Goal: Task Accomplishment & Management: Complete application form

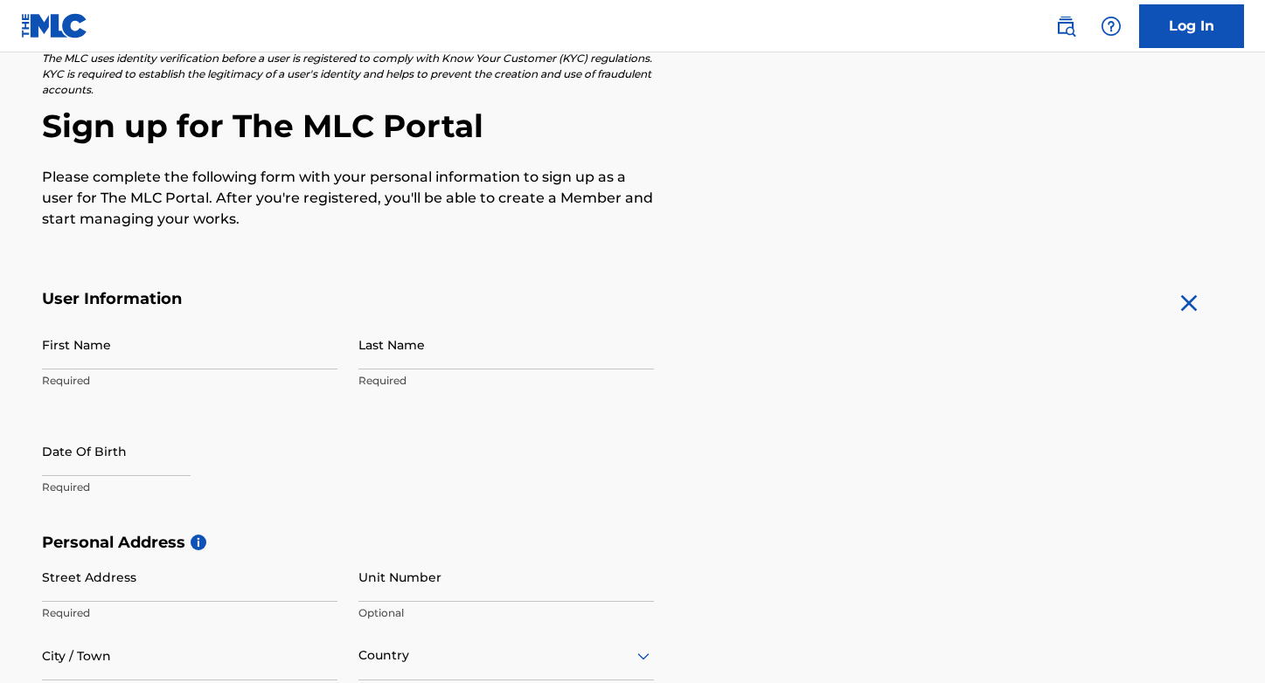
scroll to position [131, 0]
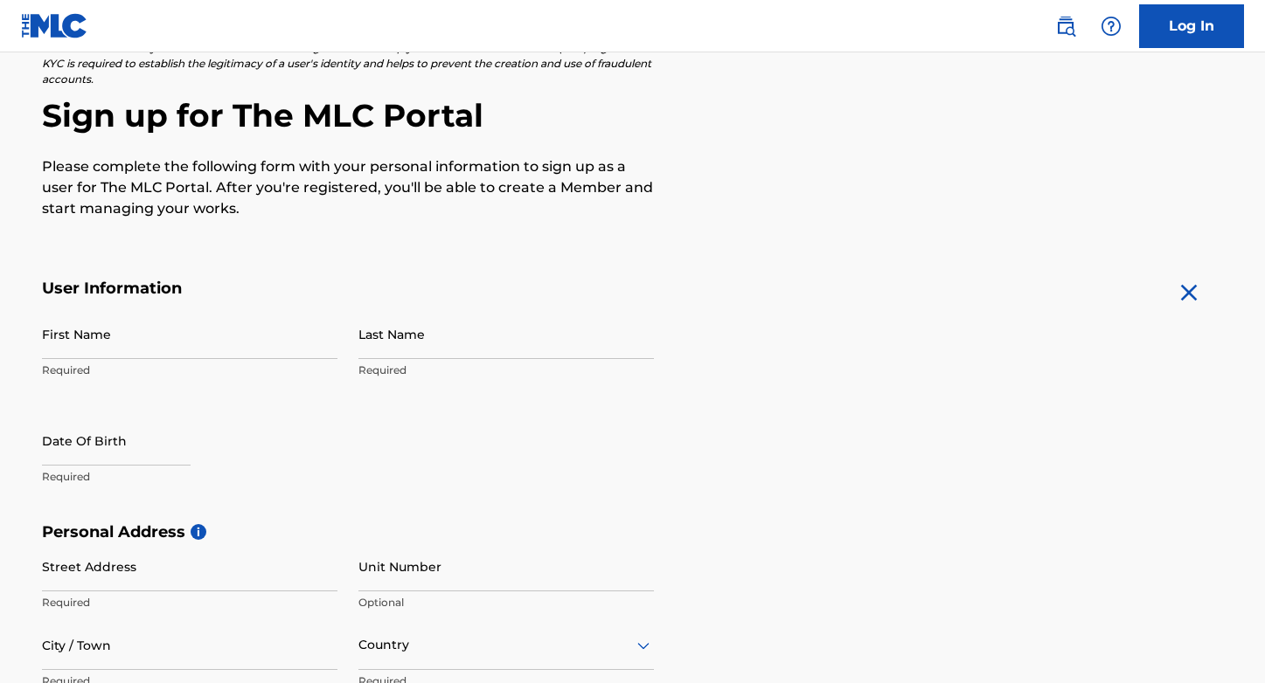
click at [268, 325] on input "First Name" at bounding box center [189, 334] width 295 height 50
type input "[PERSON_NAME]"
click at [406, 339] on input "Last Name" at bounding box center [505, 334] width 295 height 50
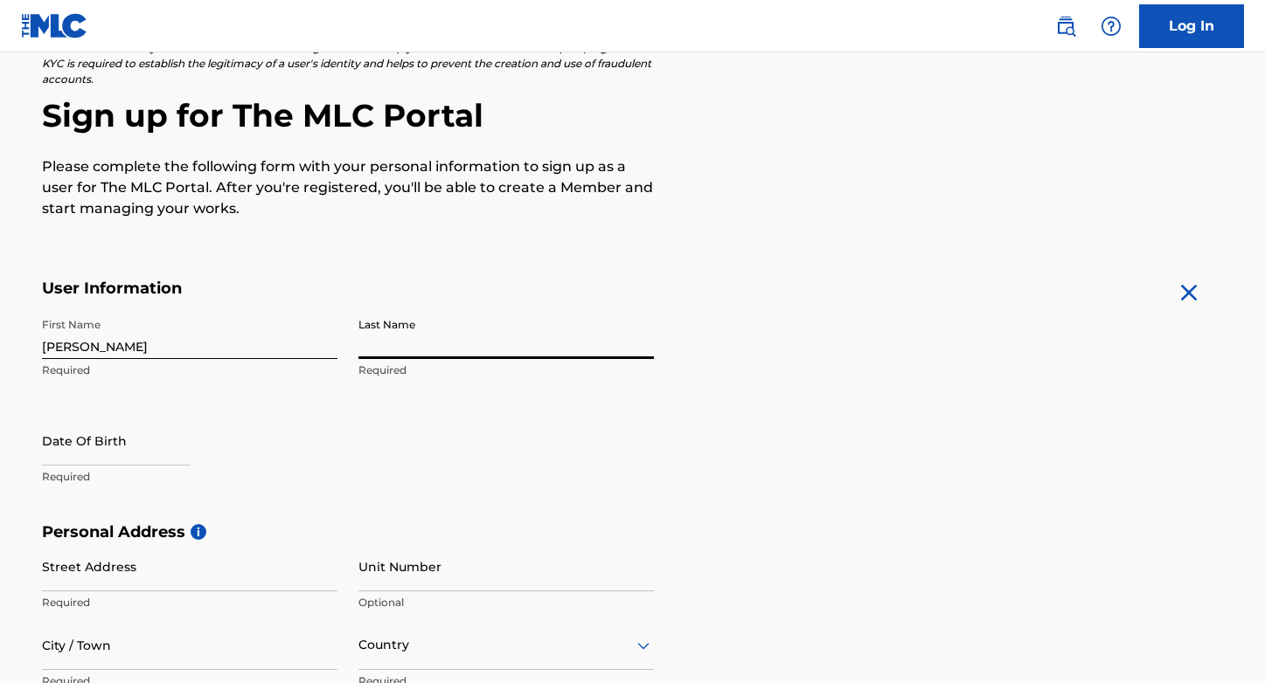
type input "[PERSON_NAME]"
click at [156, 442] on input "text" at bounding box center [116, 441] width 149 height 50
select select "7"
select select "2025"
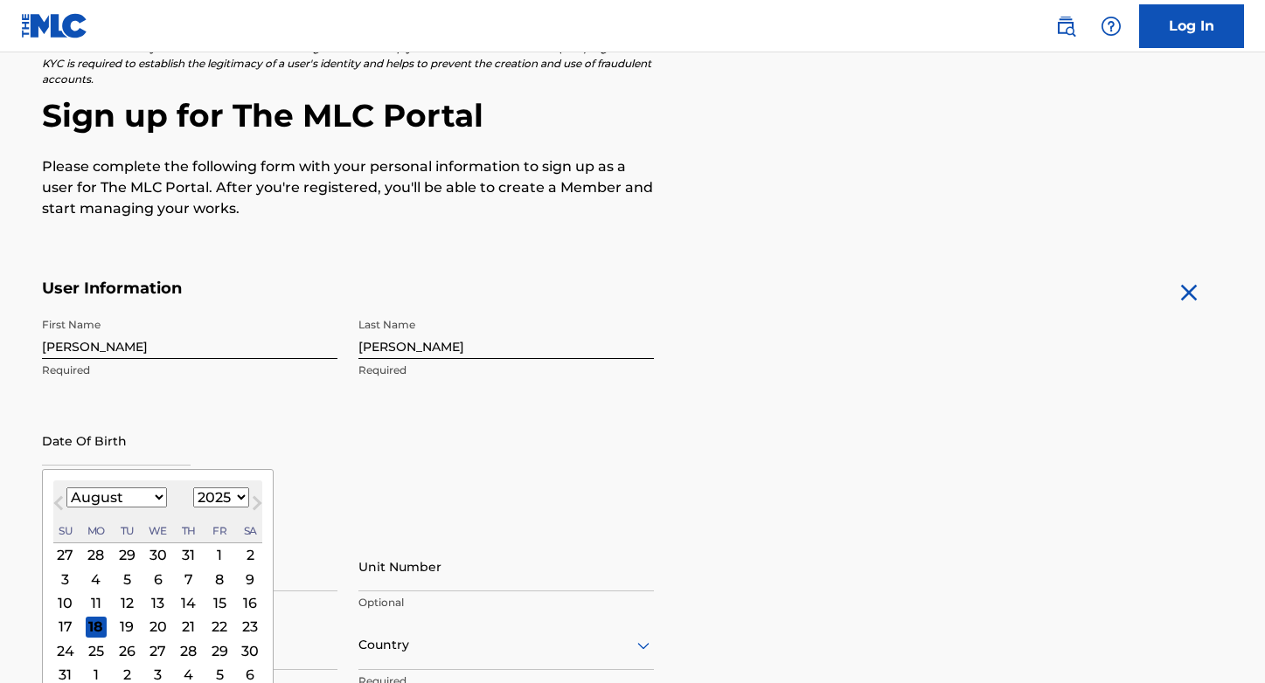
click at [246, 556] on div "2" at bounding box center [249, 555] width 21 height 21
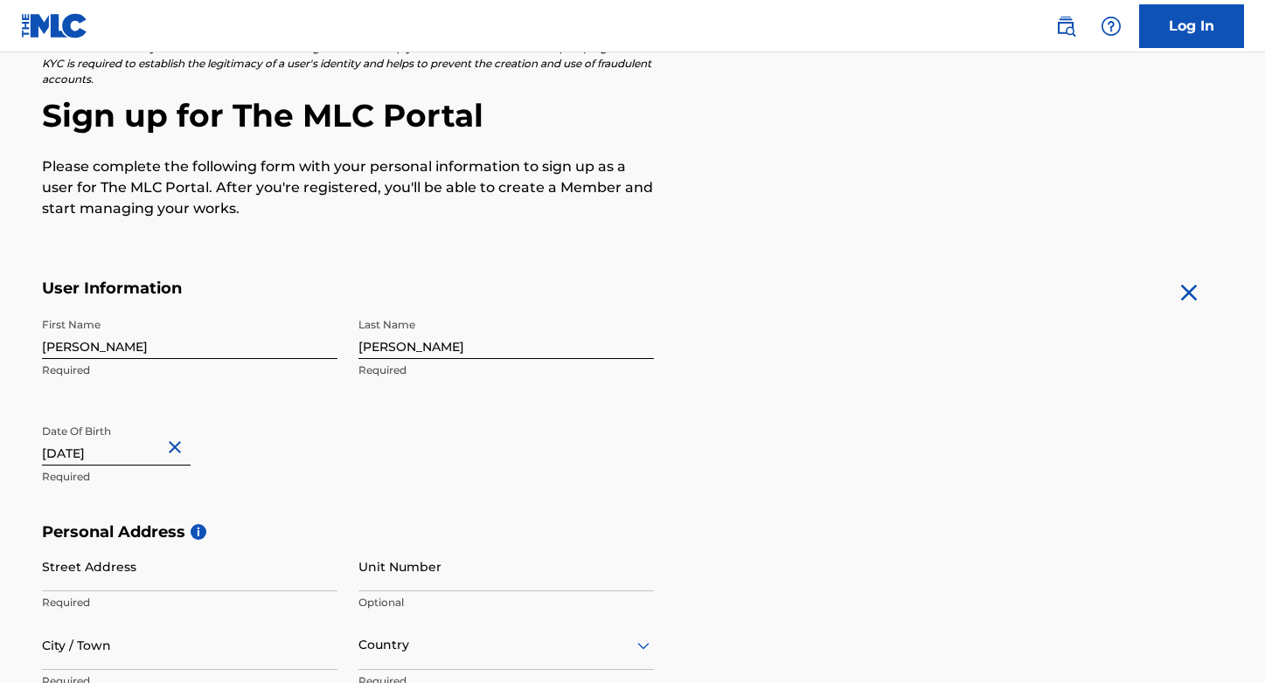
click at [139, 458] on input "text" at bounding box center [116, 441] width 149 height 50
select select "7"
select select "2025"
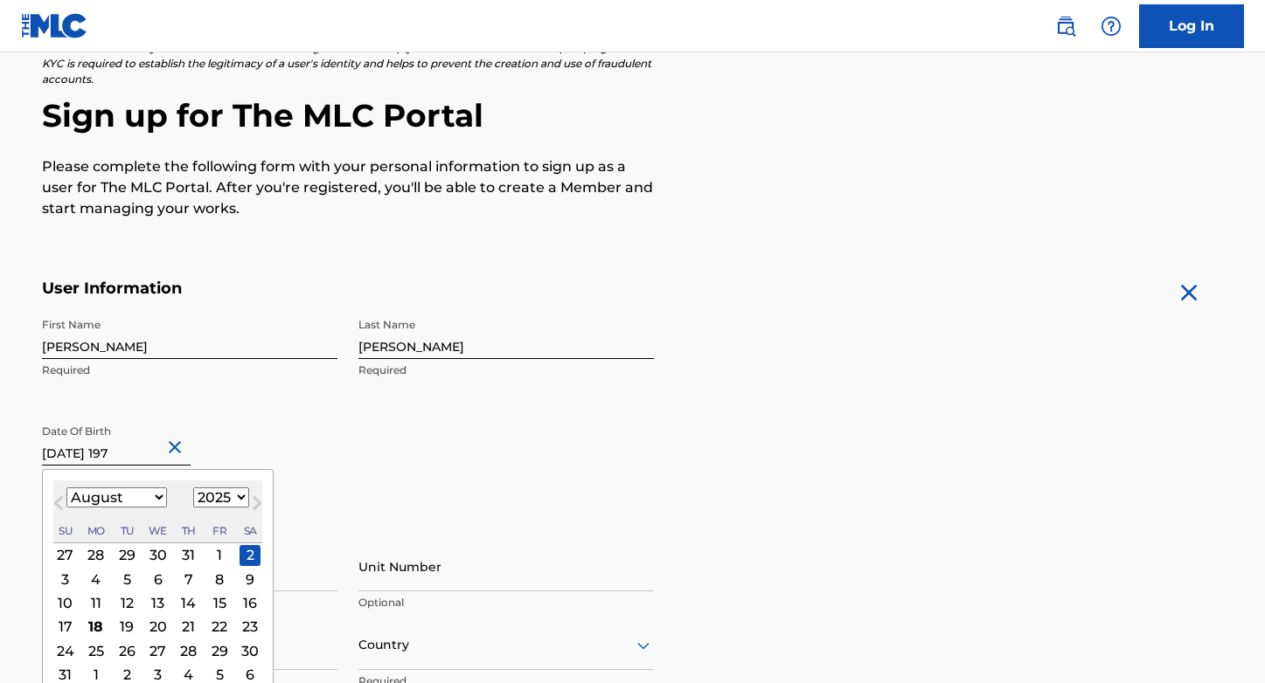
type input "August 2 1979"
select select "1979"
type input "August 2 1979"
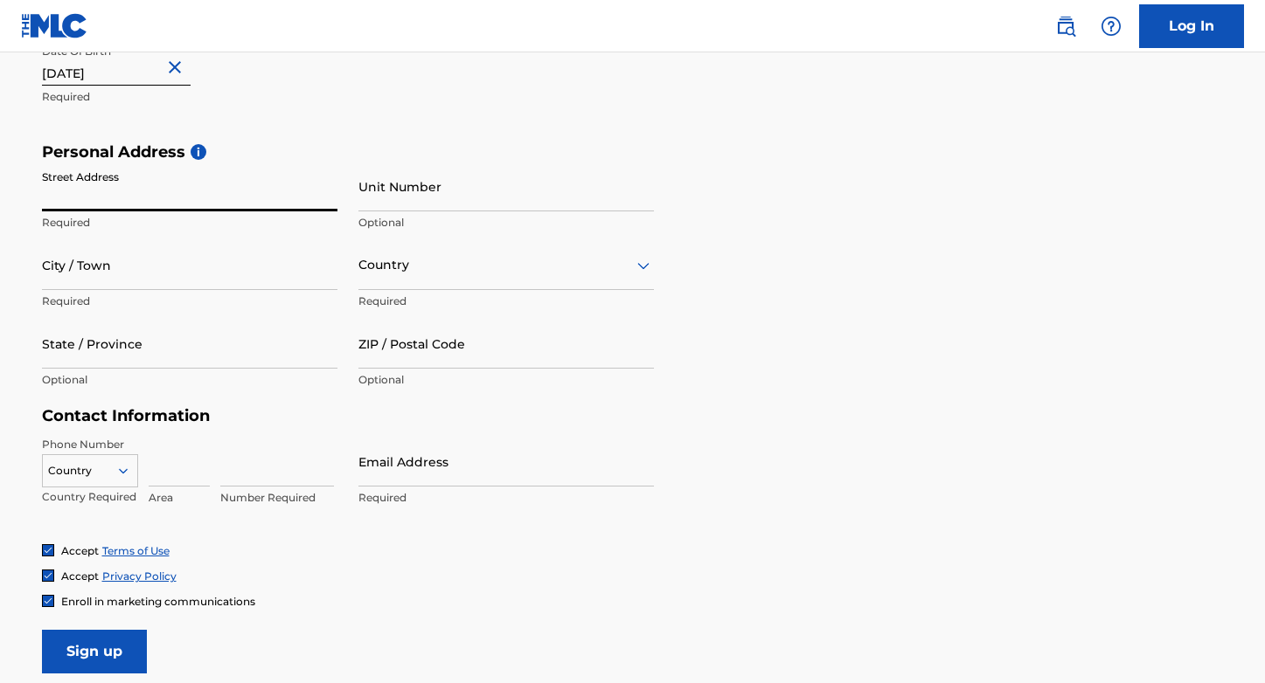
scroll to position [515, 0]
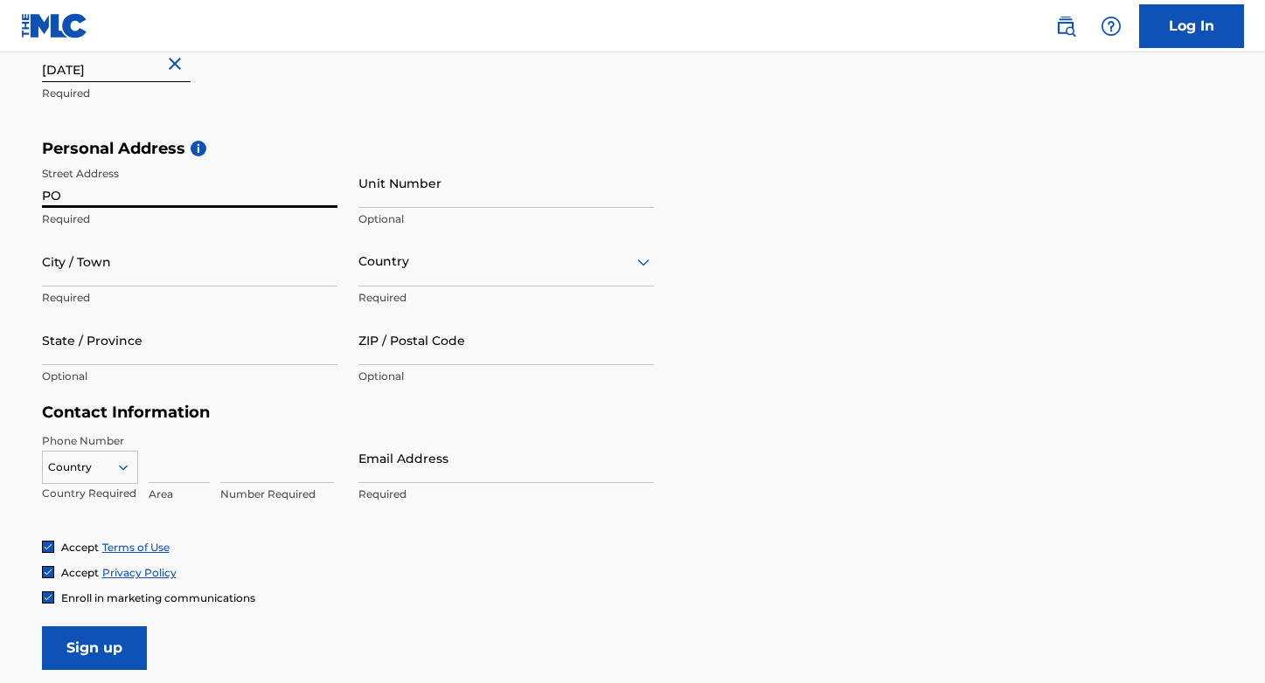
type input "PO Box 871088"
type input "[GEOGRAPHIC_DATA]"
type input "[US_STATE]"
type input "70187"
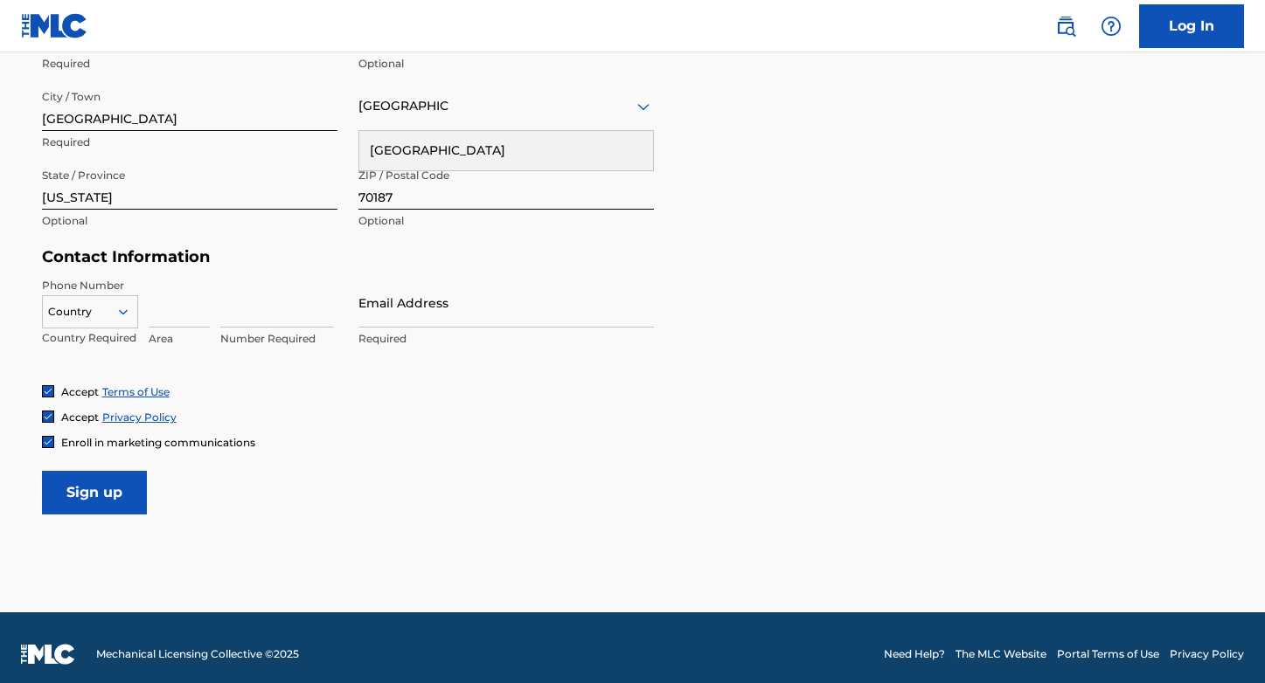
scroll to position [672, 0]
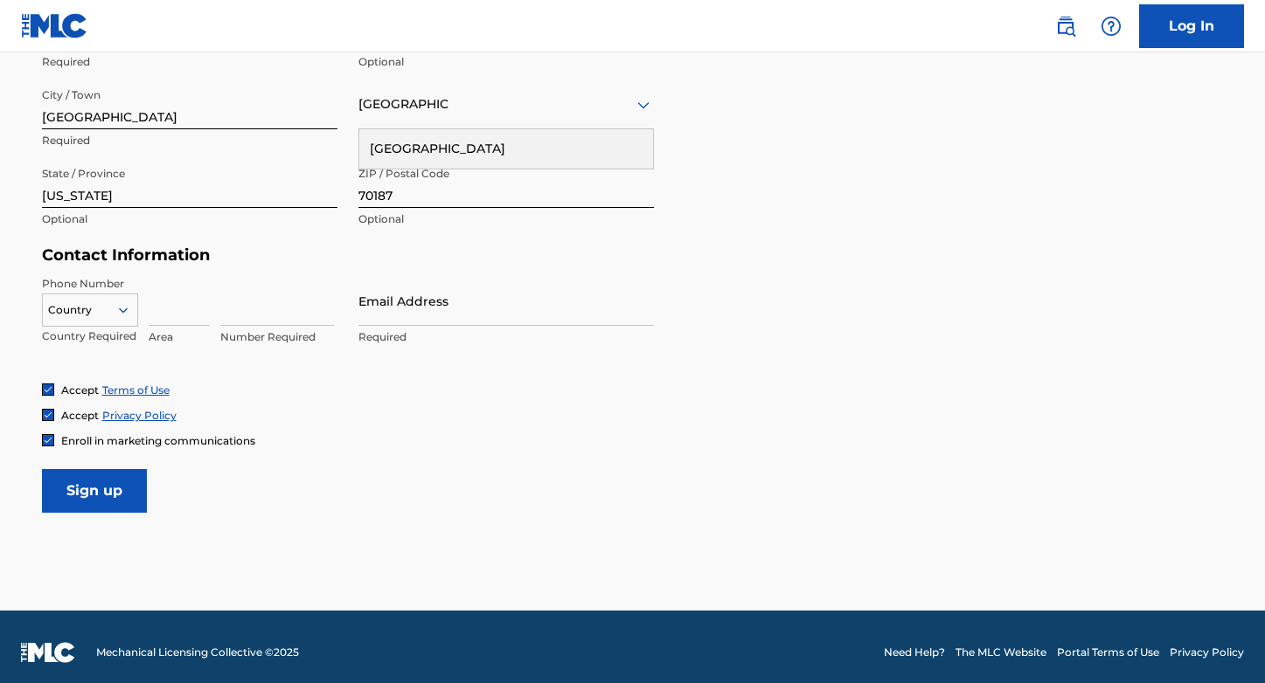
click at [173, 312] on input at bounding box center [179, 301] width 61 height 50
type input "504"
type input "8848576"
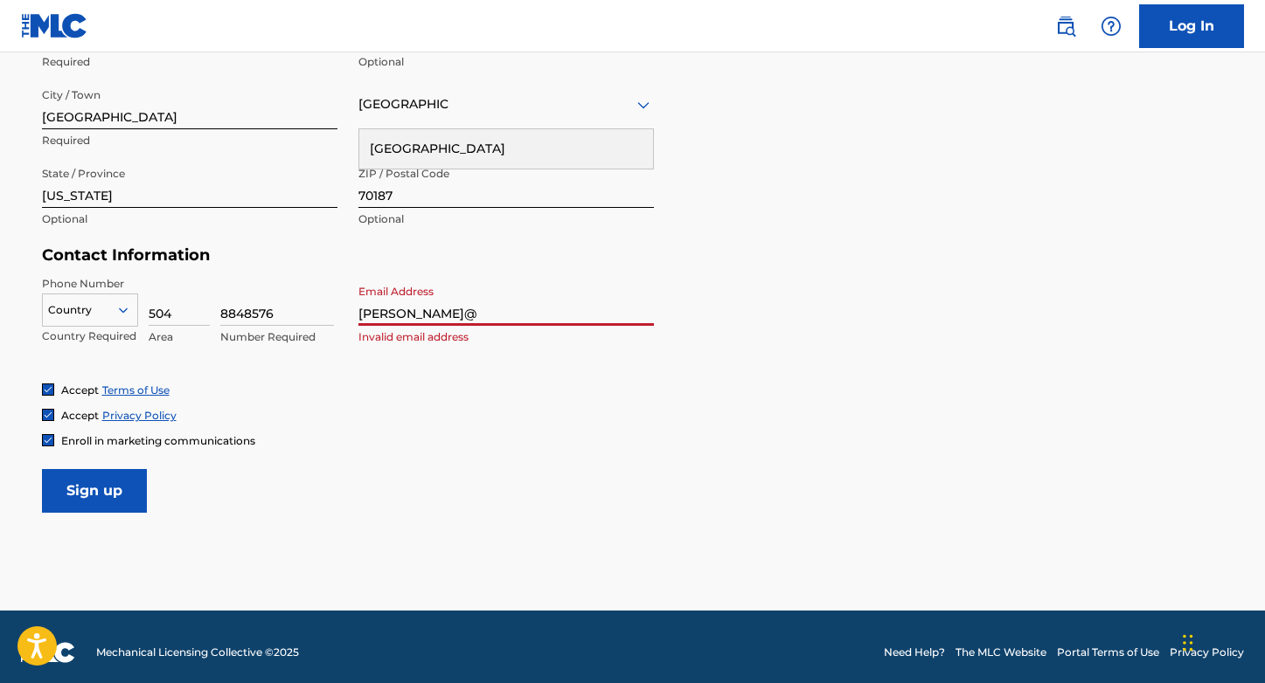
type input "[PERSON_NAME][EMAIL_ADDRESS][DOMAIN_NAME]"
click at [66, 484] on input "Sign up" at bounding box center [94, 491] width 105 height 44
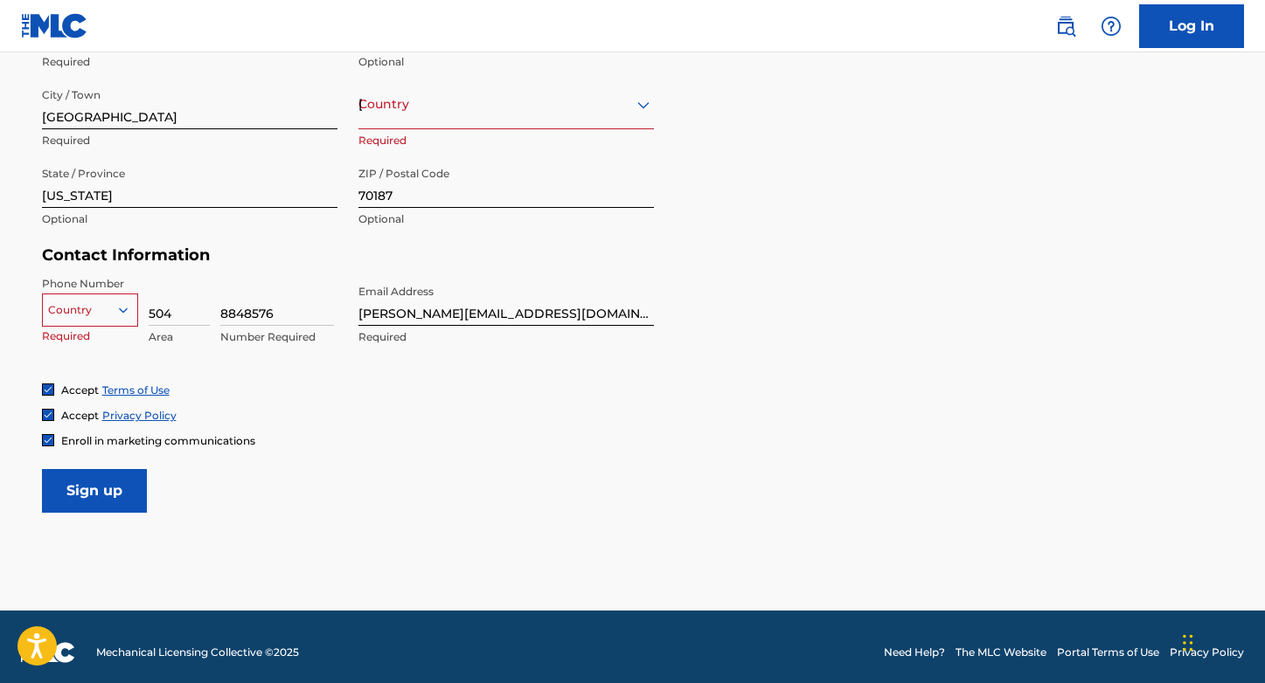
click at [108, 312] on div at bounding box center [90, 310] width 94 height 19
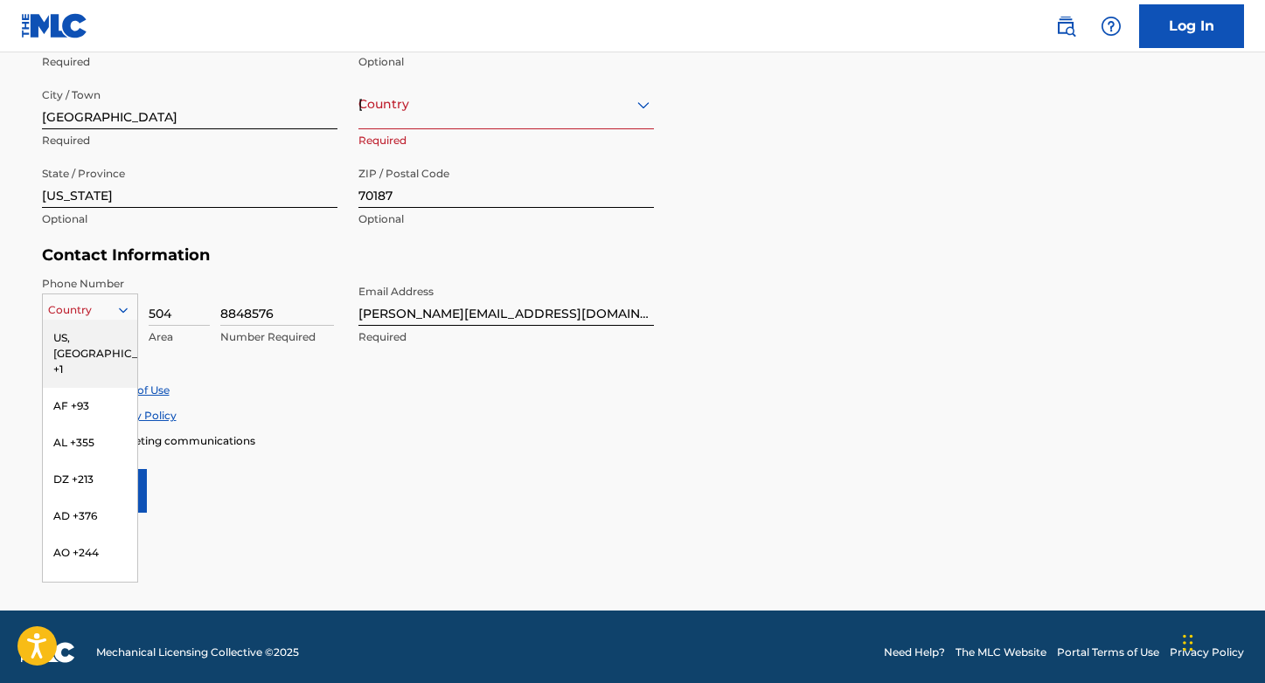
click at [105, 342] on div "US, [GEOGRAPHIC_DATA] +1" at bounding box center [90, 354] width 94 height 68
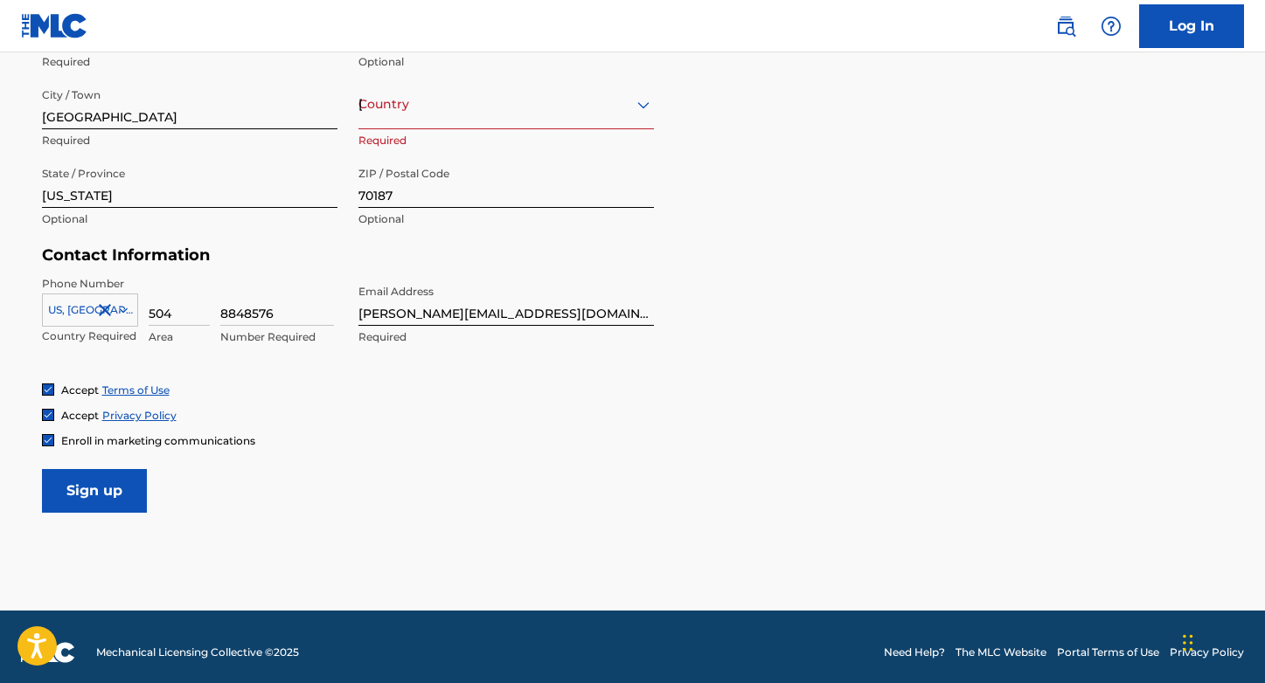
click at [123, 309] on icon at bounding box center [123, 310] width 16 height 16
click at [114, 503] on input "Sign up" at bounding box center [94, 491] width 105 height 44
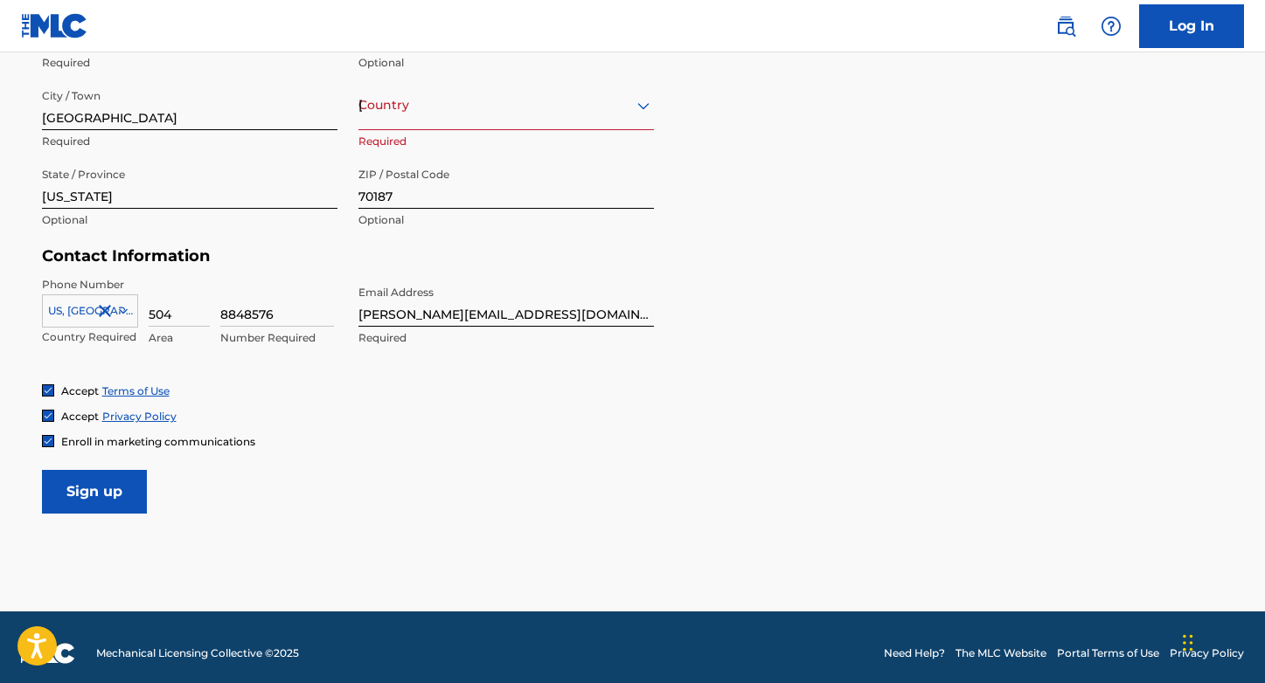
scroll to position [634, 0]
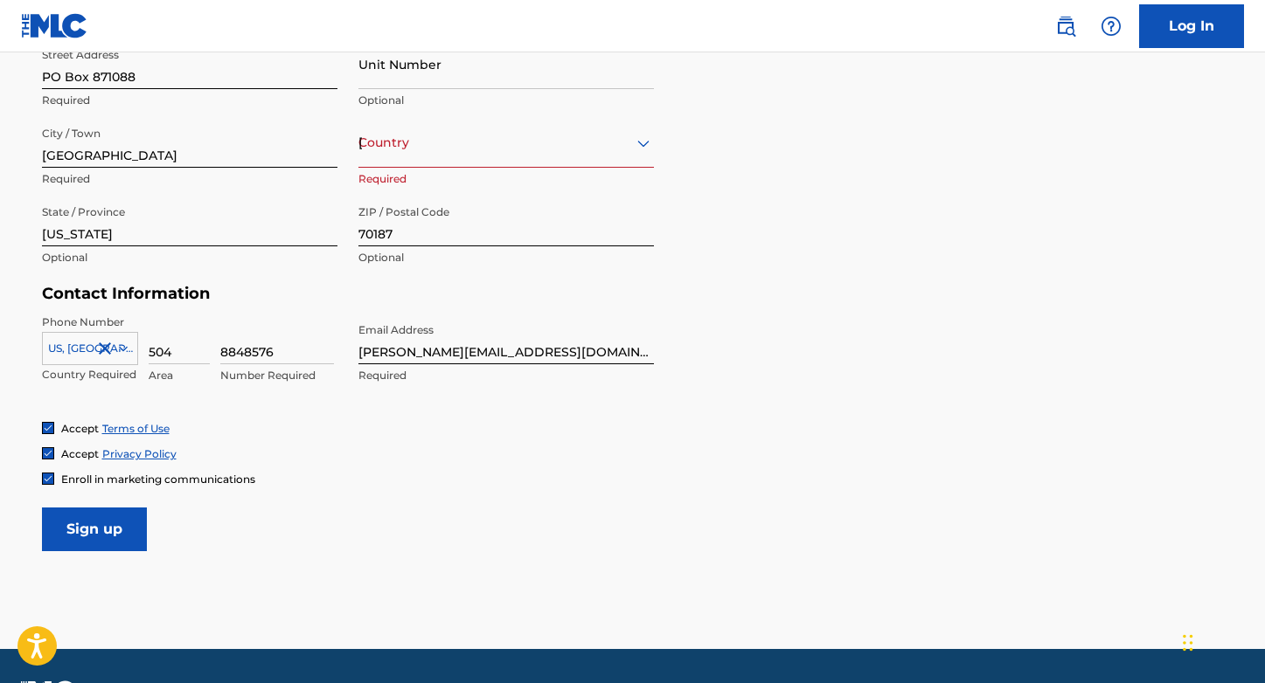
click at [379, 162] on div "Country United States" at bounding box center [505, 143] width 295 height 50
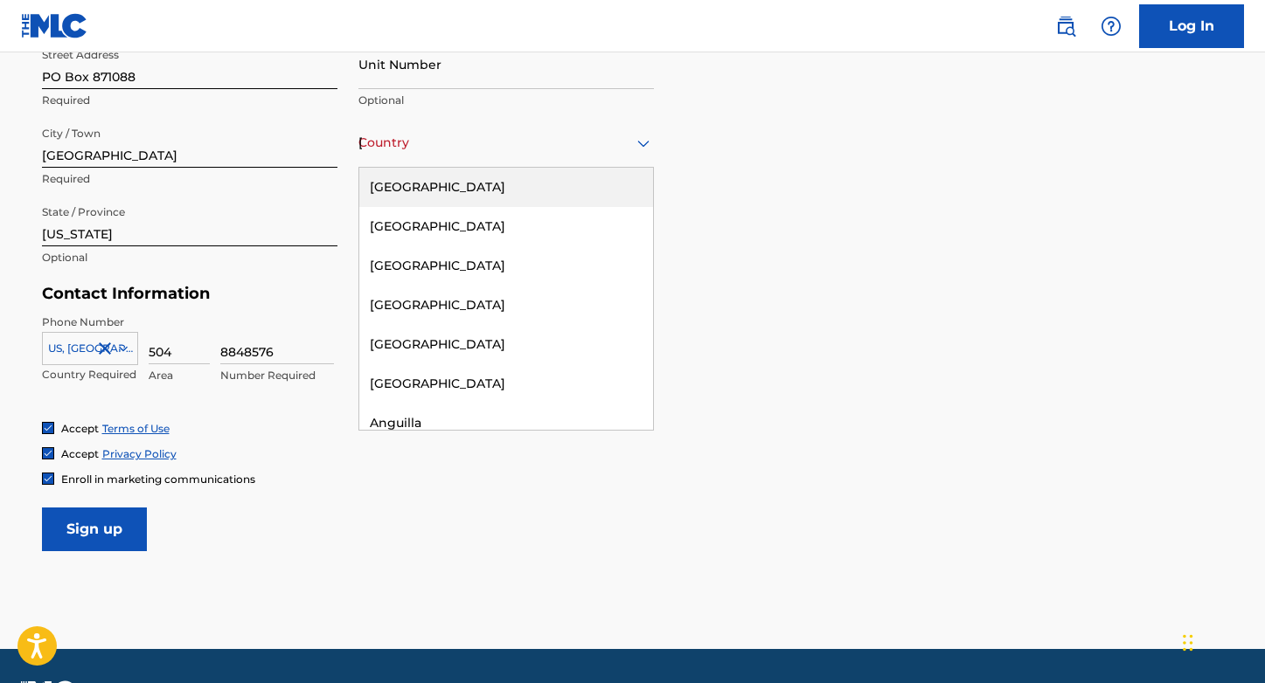
click at [389, 197] on div "[GEOGRAPHIC_DATA]" at bounding box center [506, 187] width 294 height 39
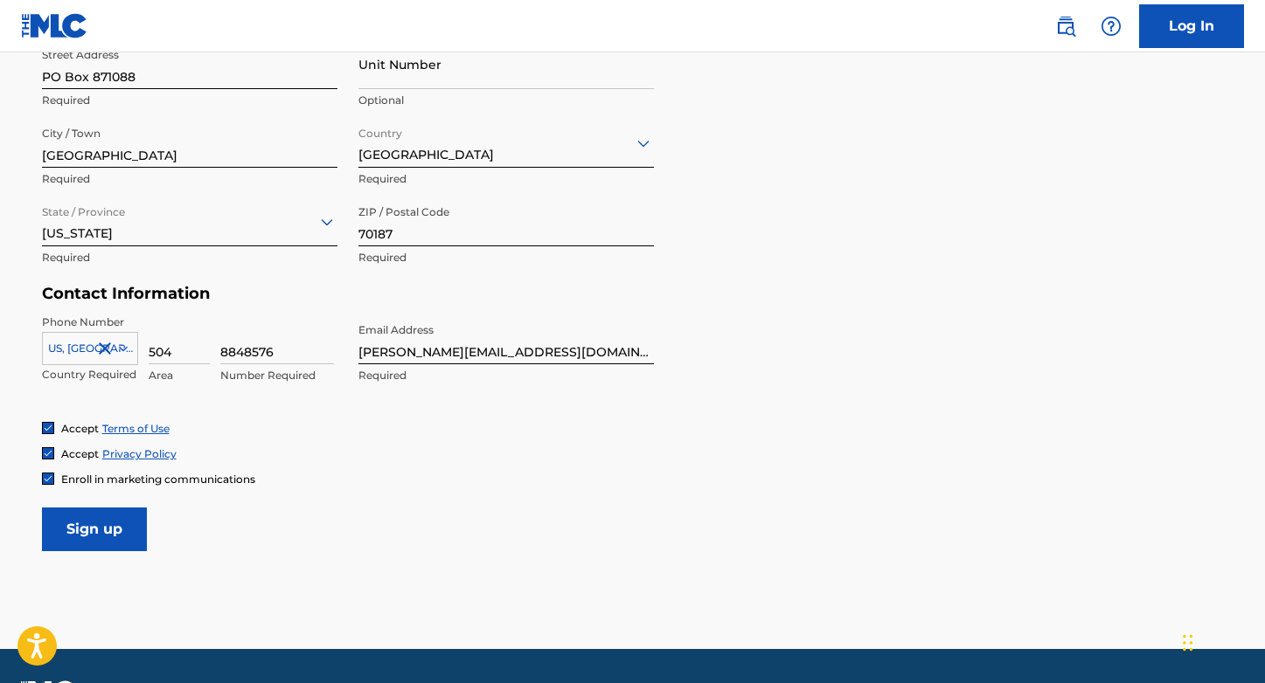
click at [121, 516] on input "Sign up" at bounding box center [94, 530] width 105 height 44
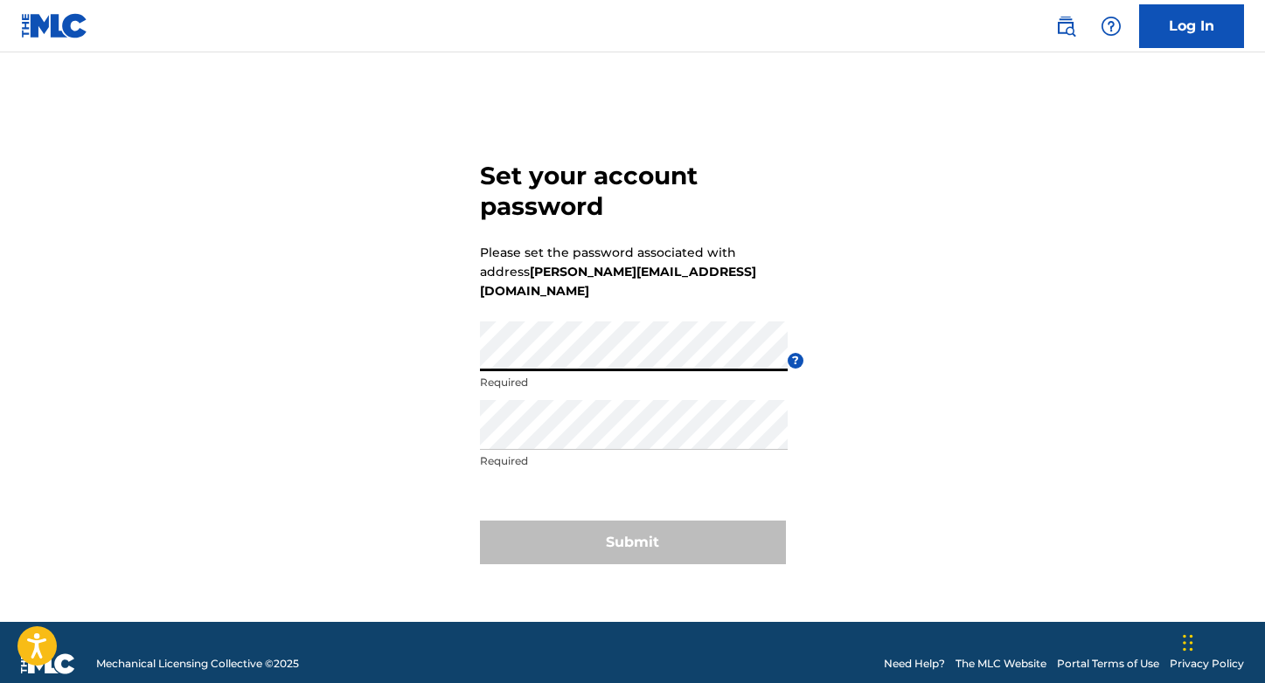
click at [444, 346] on div "Set your account password Please set the password associated with address [PERS…" at bounding box center [633, 359] width 1224 height 526
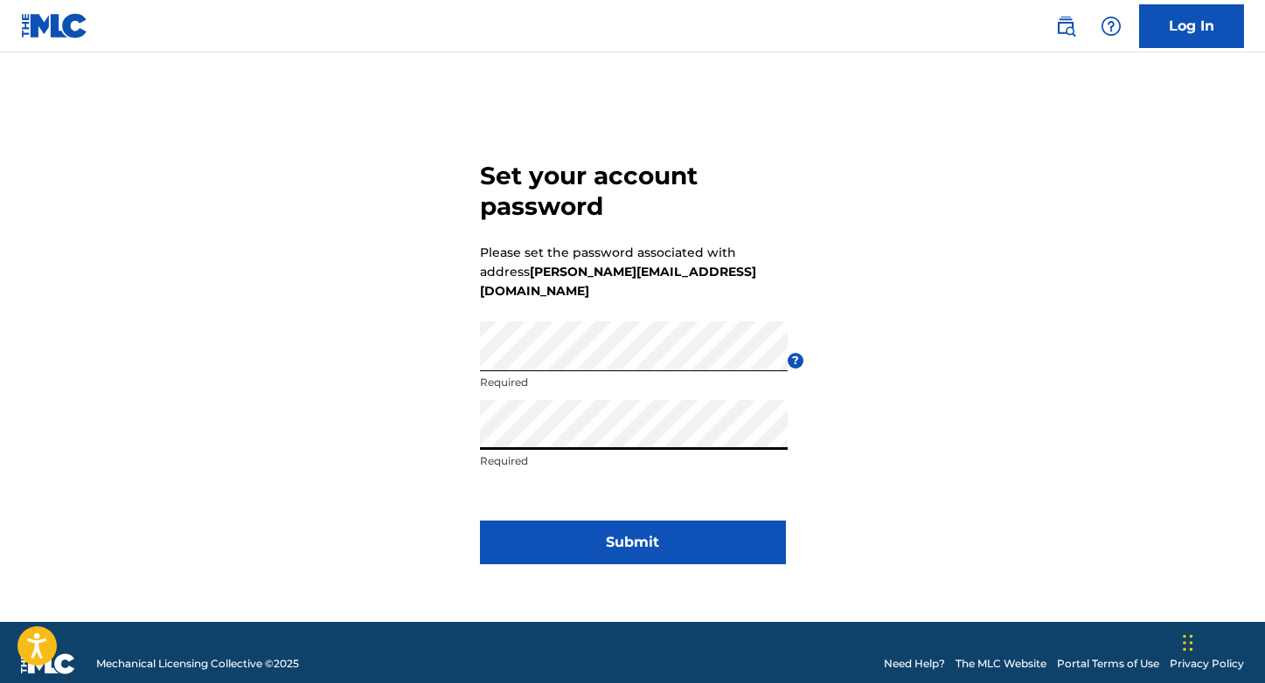
click at [653, 531] on button "Submit" at bounding box center [633, 543] width 306 height 44
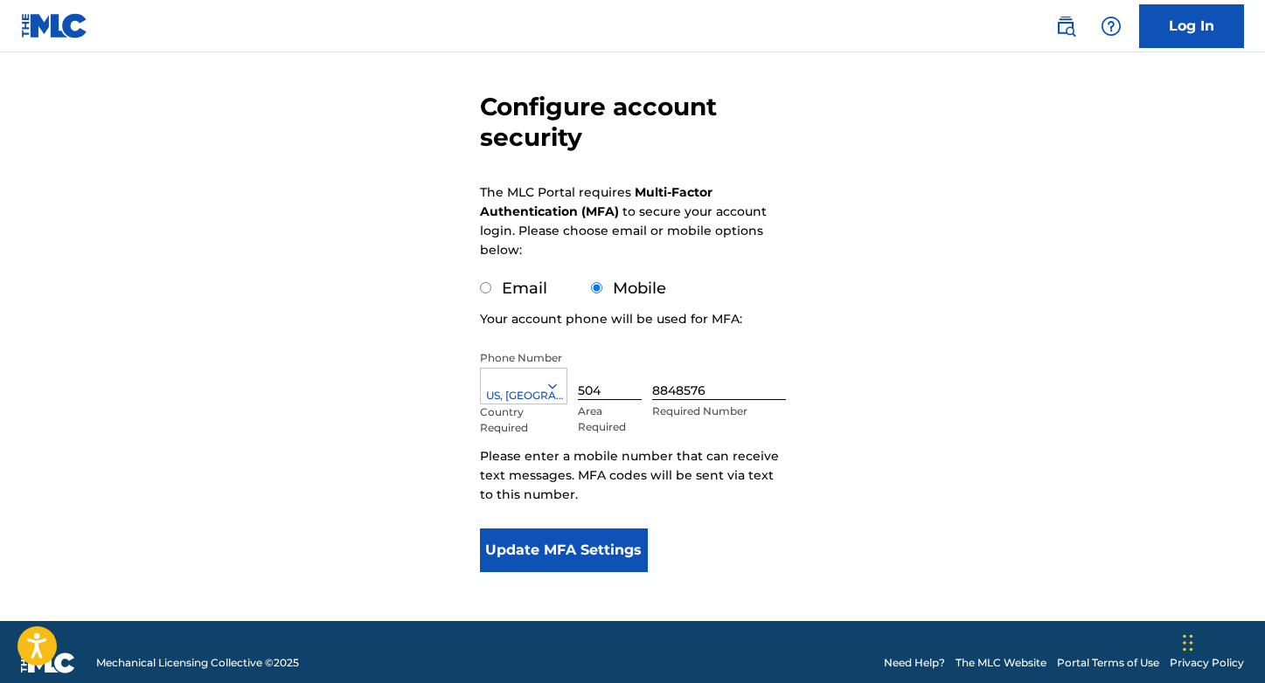
scroll to position [140, 0]
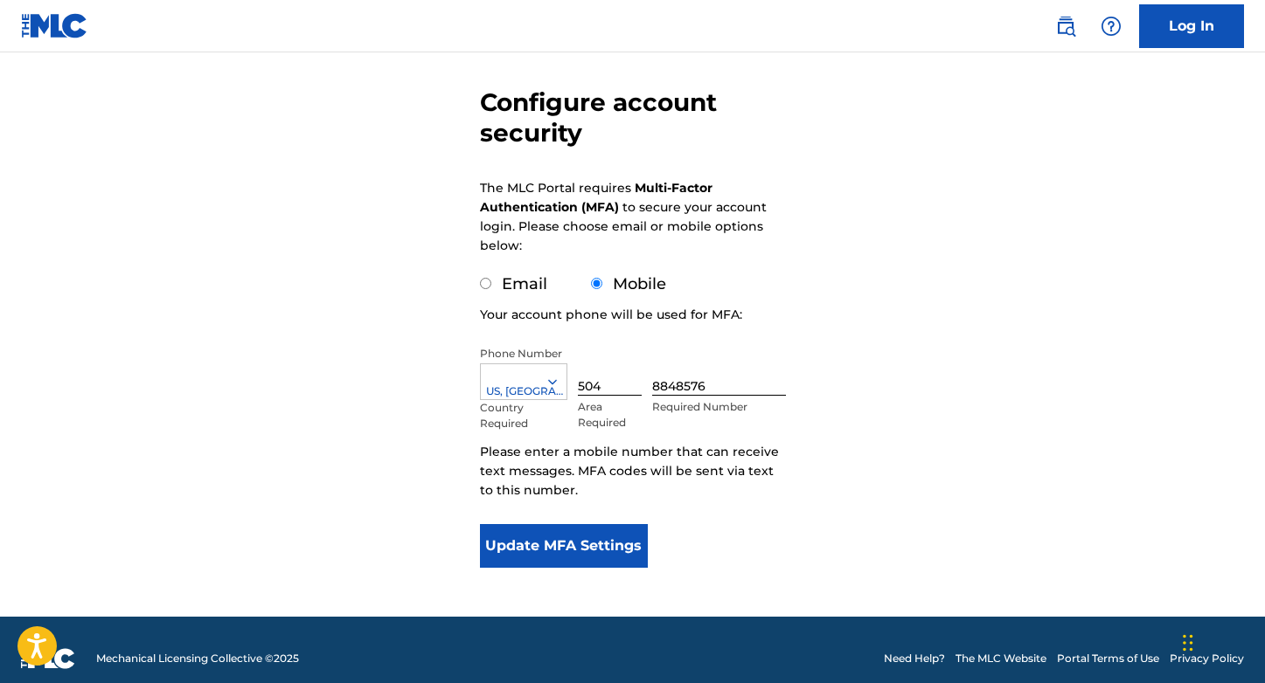
click at [601, 552] on button "Update MFA Settings" at bounding box center [564, 546] width 169 height 44
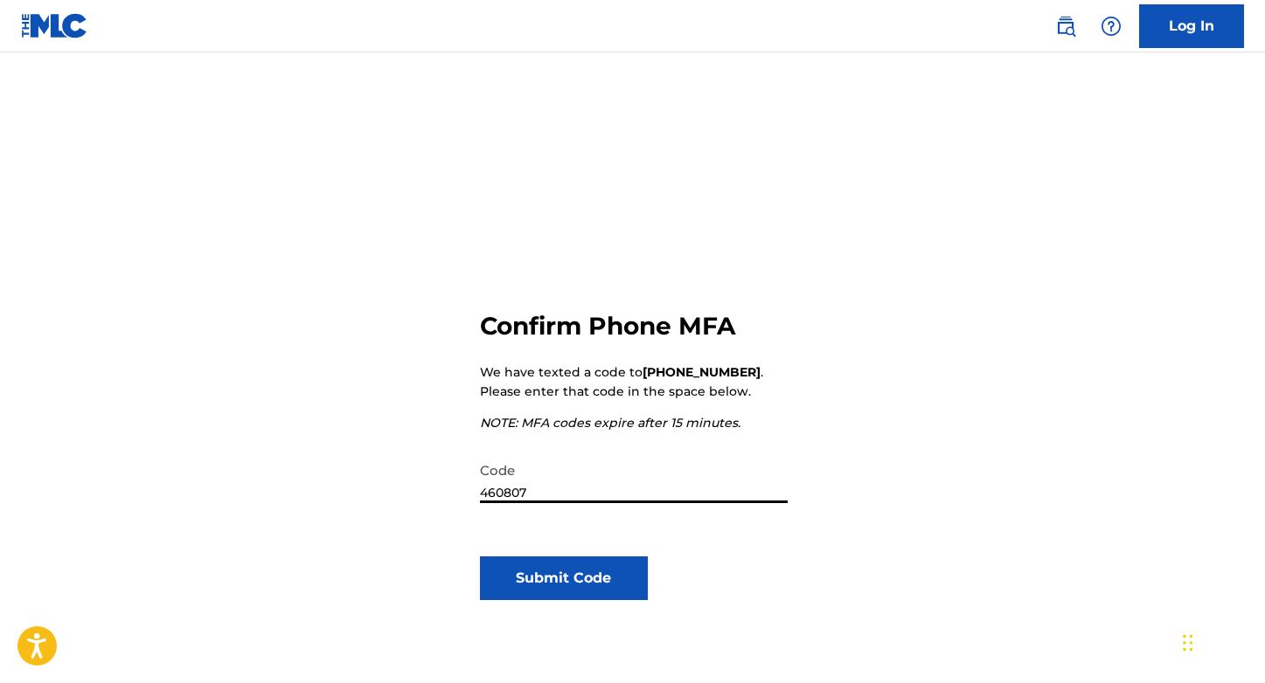
type input "460807"
click at [600, 591] on button "Submit Code" at bounding box center [564, 579] width 169 height 44
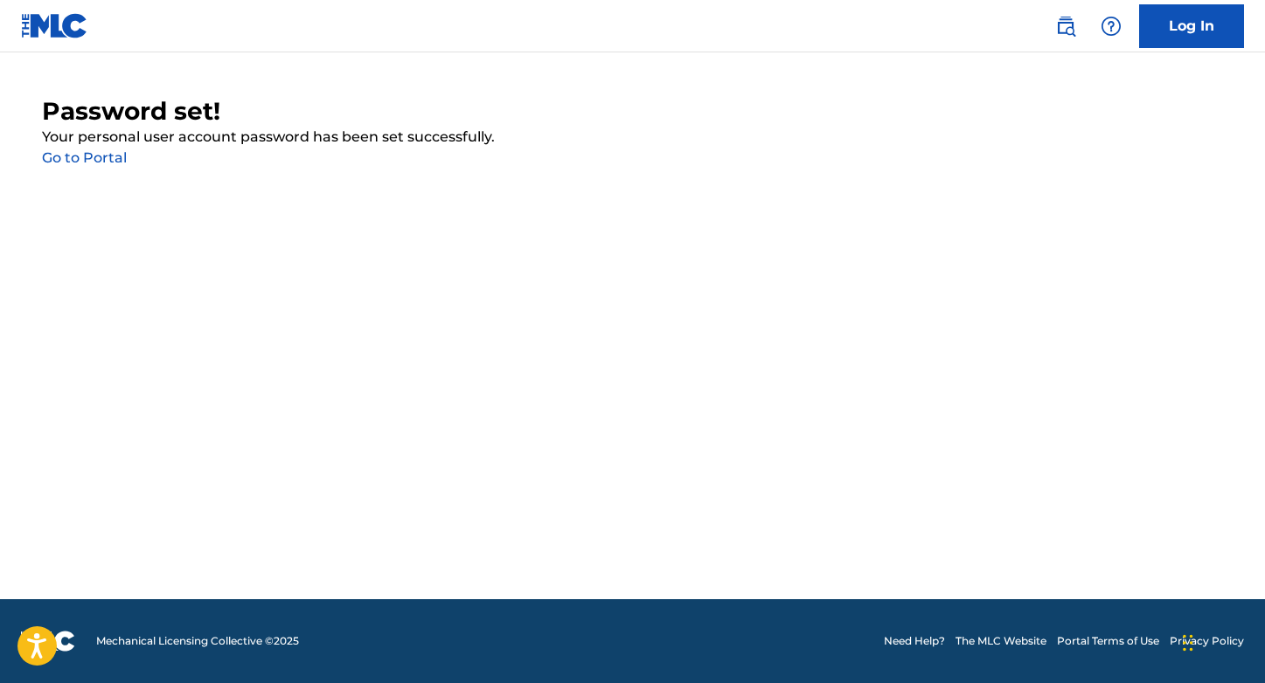
click at [108, 162] on link "Go to Portal" at bounding box center [84, 157] width 85 height 17
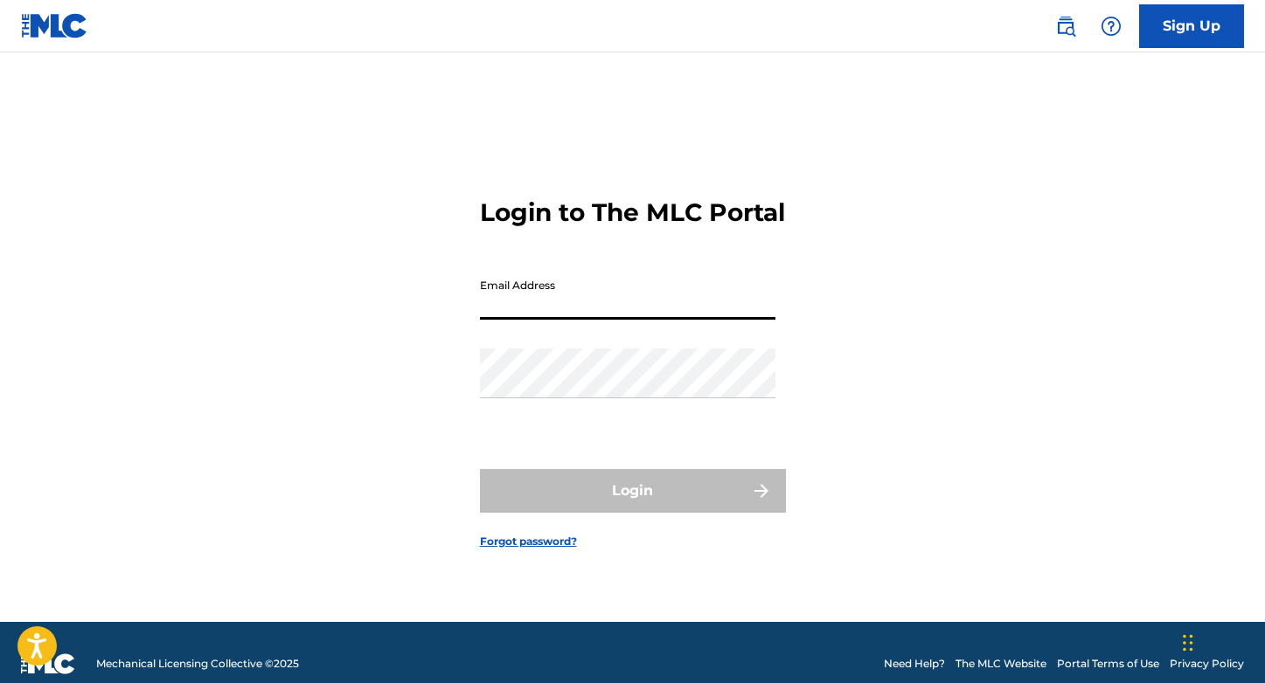
click at [635, 307] on input "Email Address" at bounding box center [627, 295] width 295 height 50
type input "[PERSON_NAME][EMAIL_ADDRESS][DOMAIN_NAME]"
click at [607, 413] on div "Password" at bounding box center [627, 388] width 295 height 79
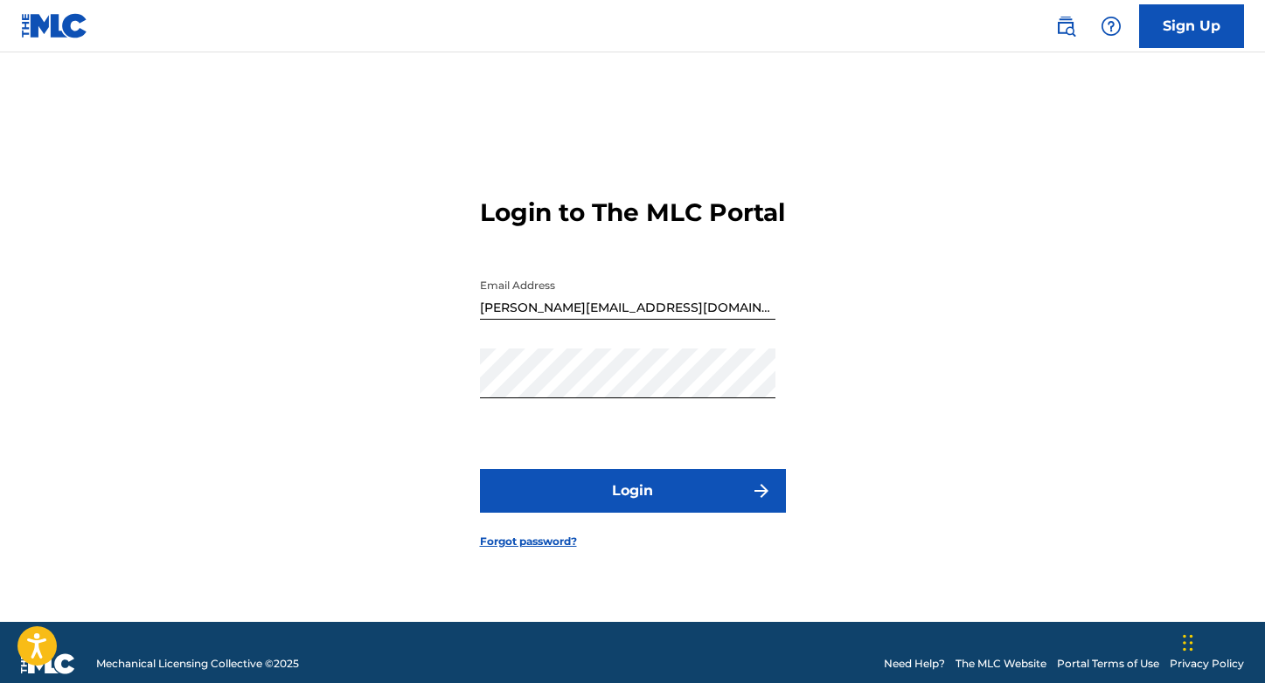
click at [616, 496] on button "Login" at bounding box center [633, 491] width 306 height 44
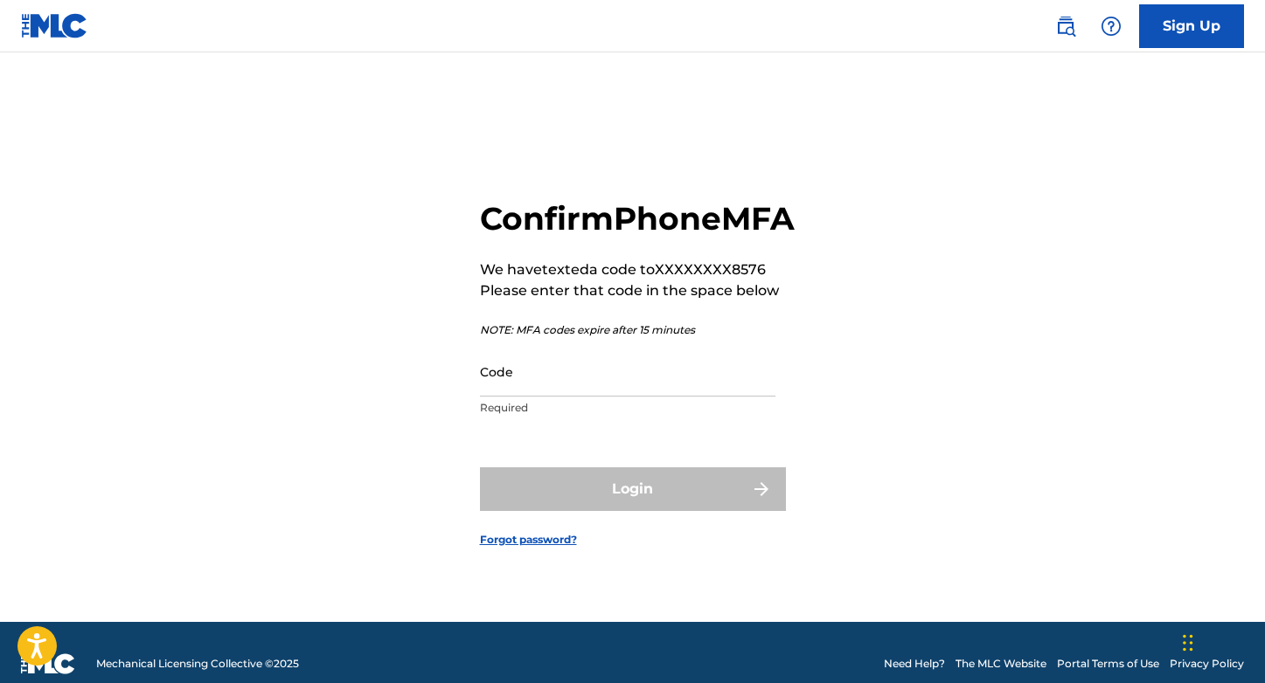
click at [629, 397] on input "Code" at bounding box center [627, 372] width 295 height 50
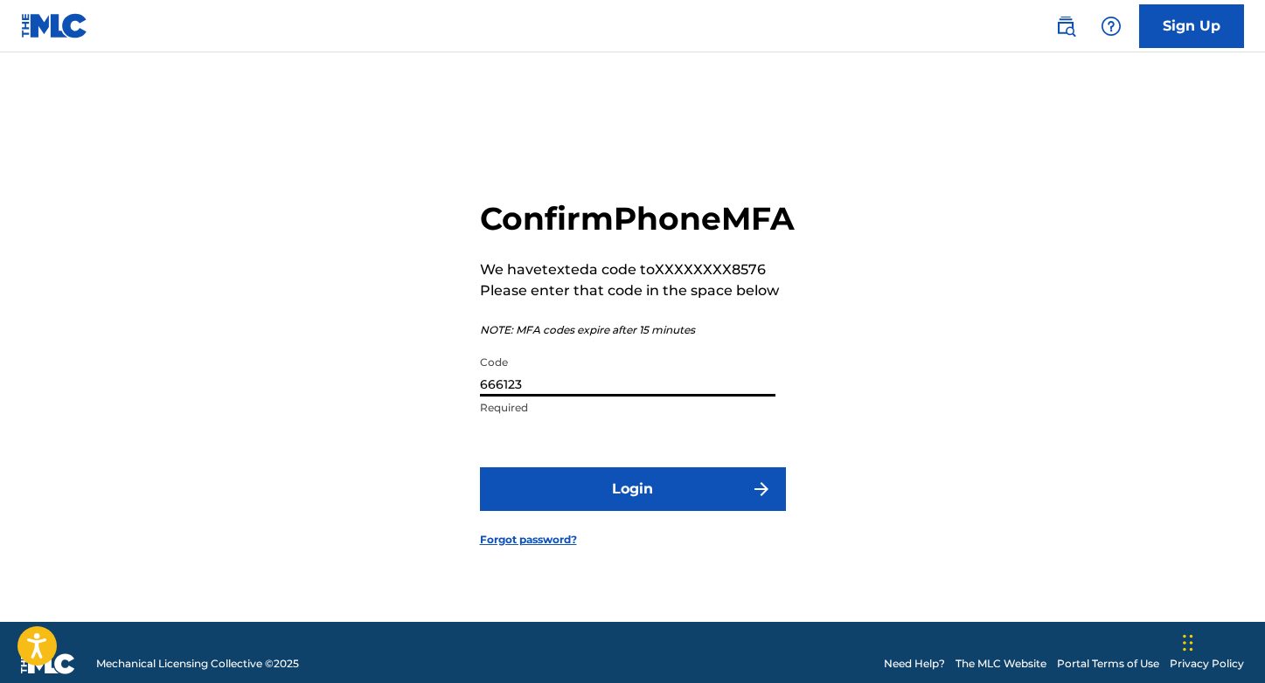
type input "666123"
click at [663, 511] on button "Login" at bounding box center [633, 490] width 306 height 44
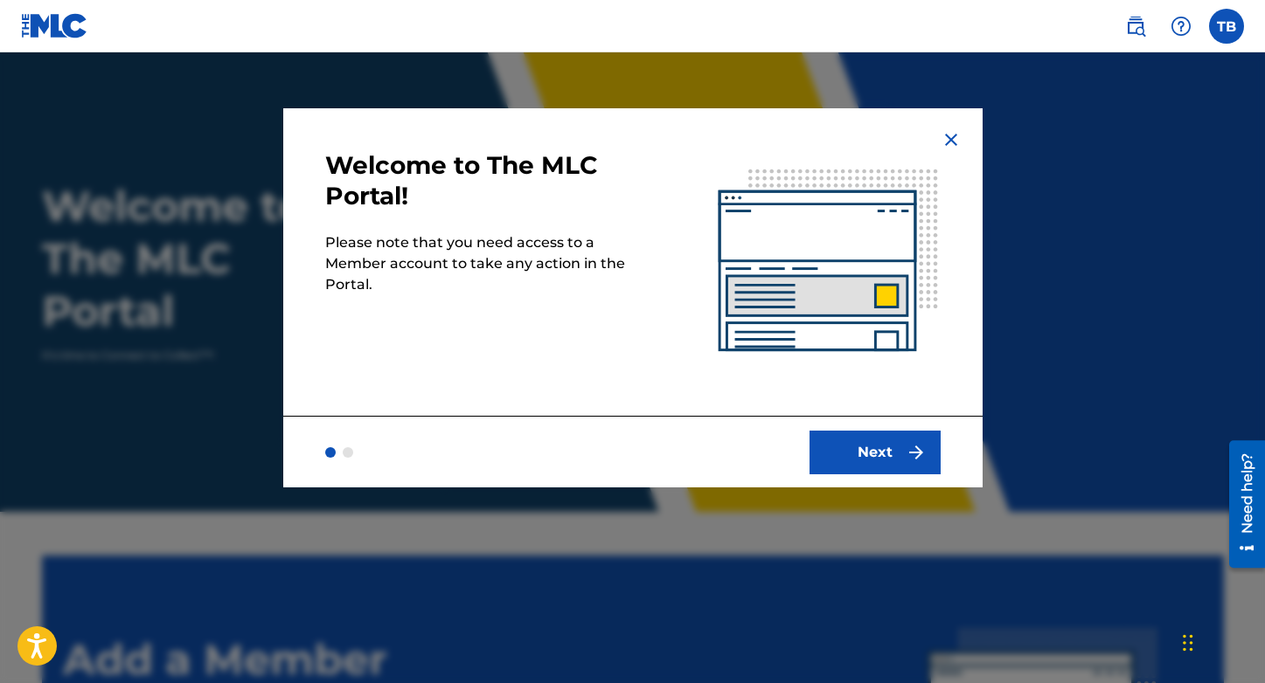
click at [878, 436] on button "Next" at bounding box center [874, 453] width 131 height 44
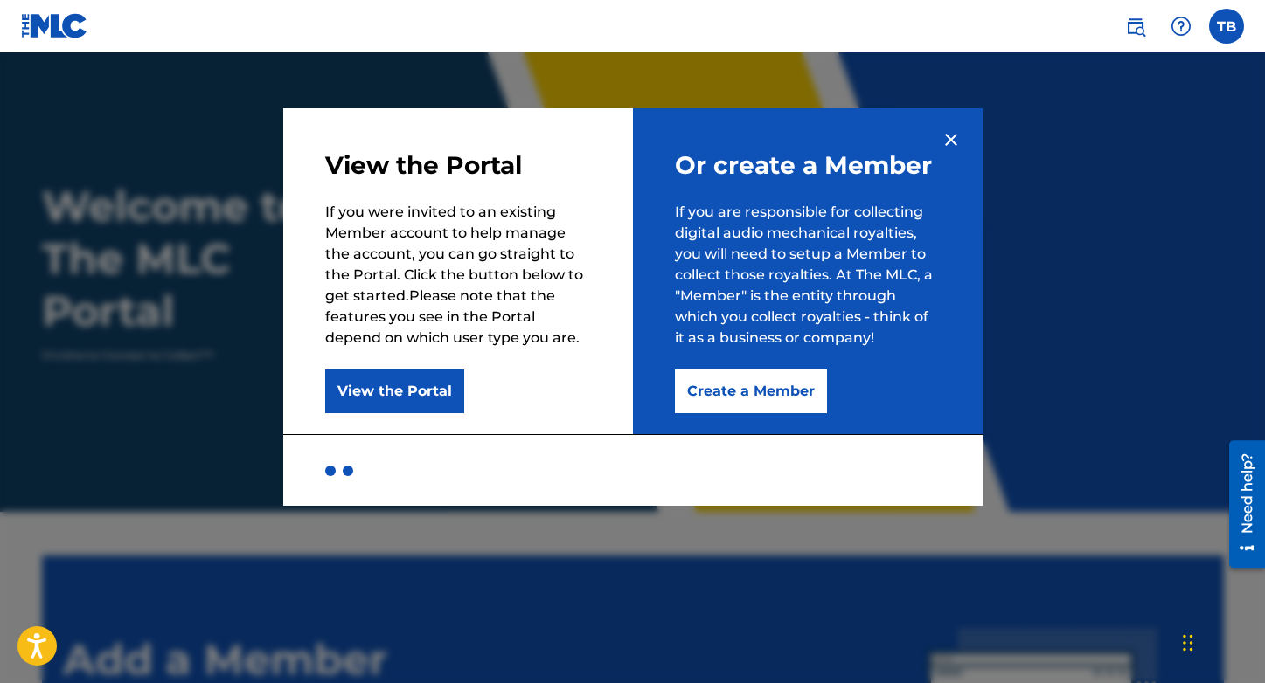
click at [795, 401] on button "Create a Member" at bounding box center [751, 392] width 152 height 44
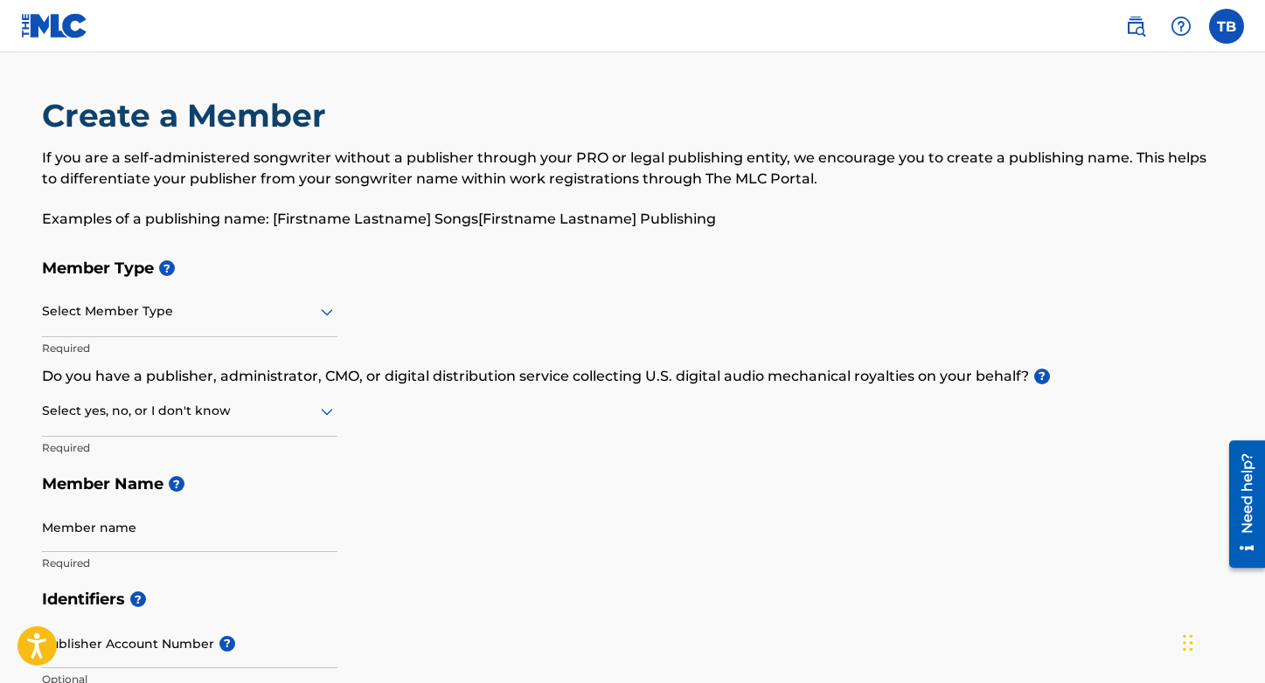
click at [95, 319] on div at bounding box center [189, 312] width 295 height 22
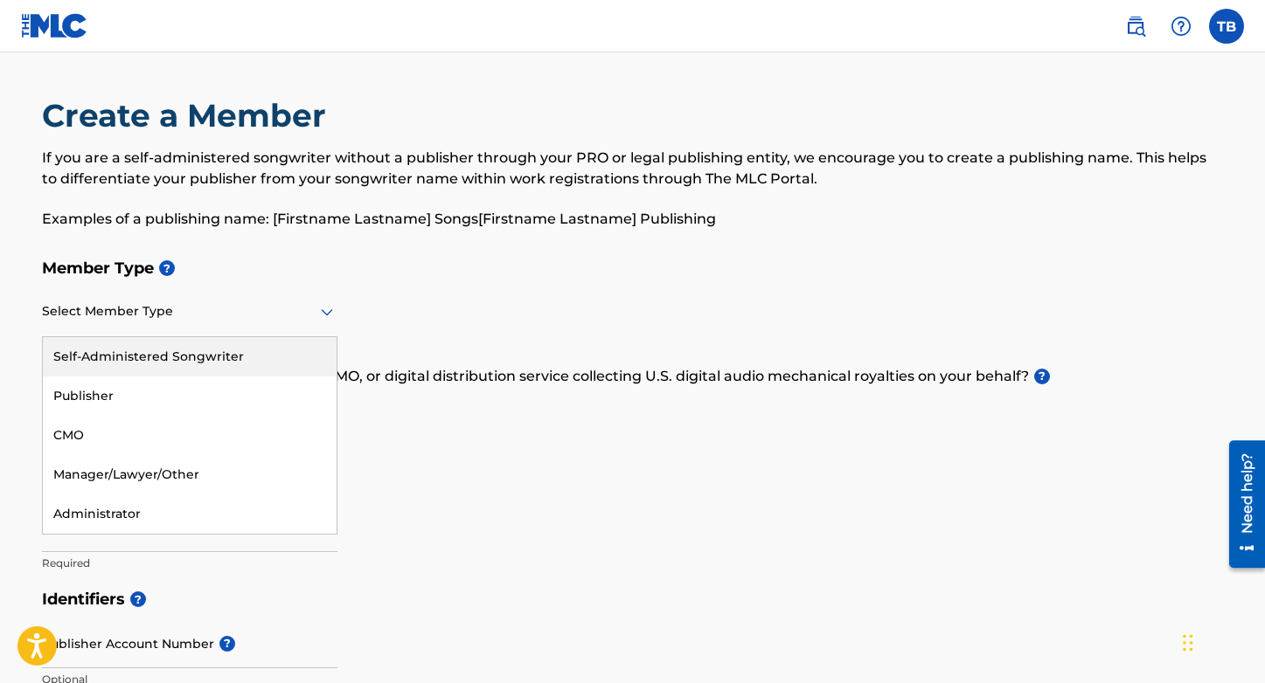
click at [191, 360] on div "Self-Administered Songwriter" at bounding box center [190, 356] width 294 height 39
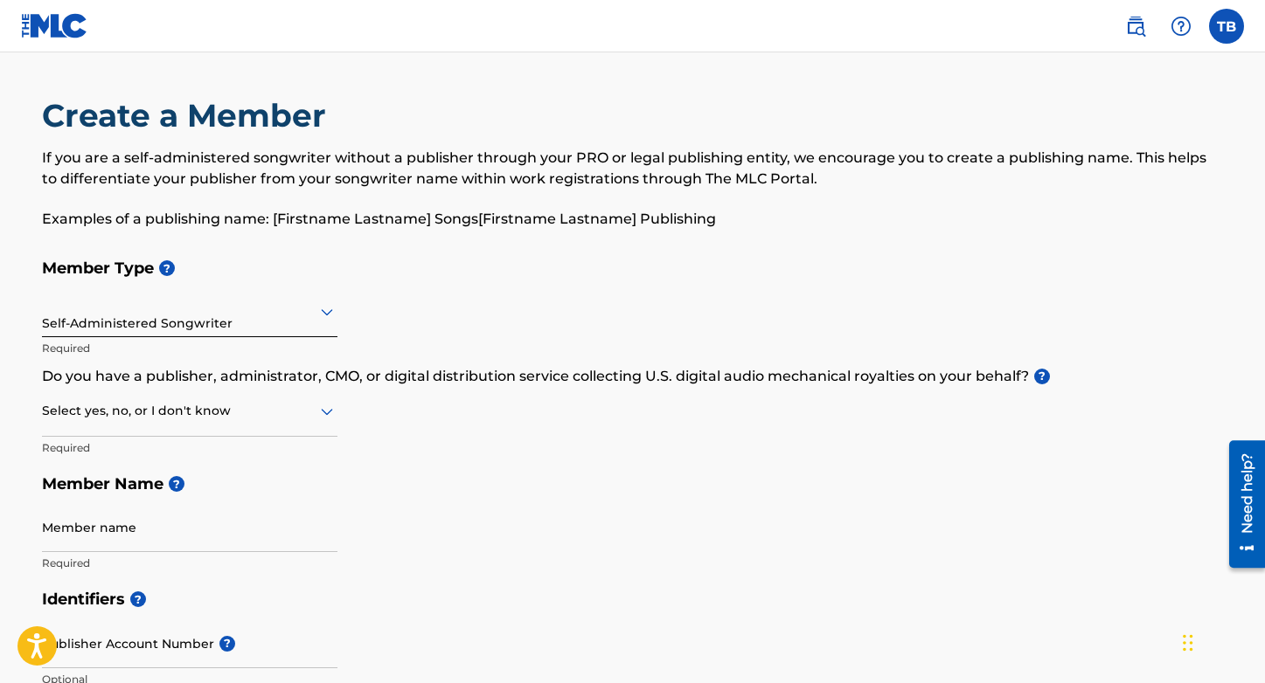
click at [239, 327] on div "Self-Administered Songwriter" at bounding box center [189, 311] width 295 height 43
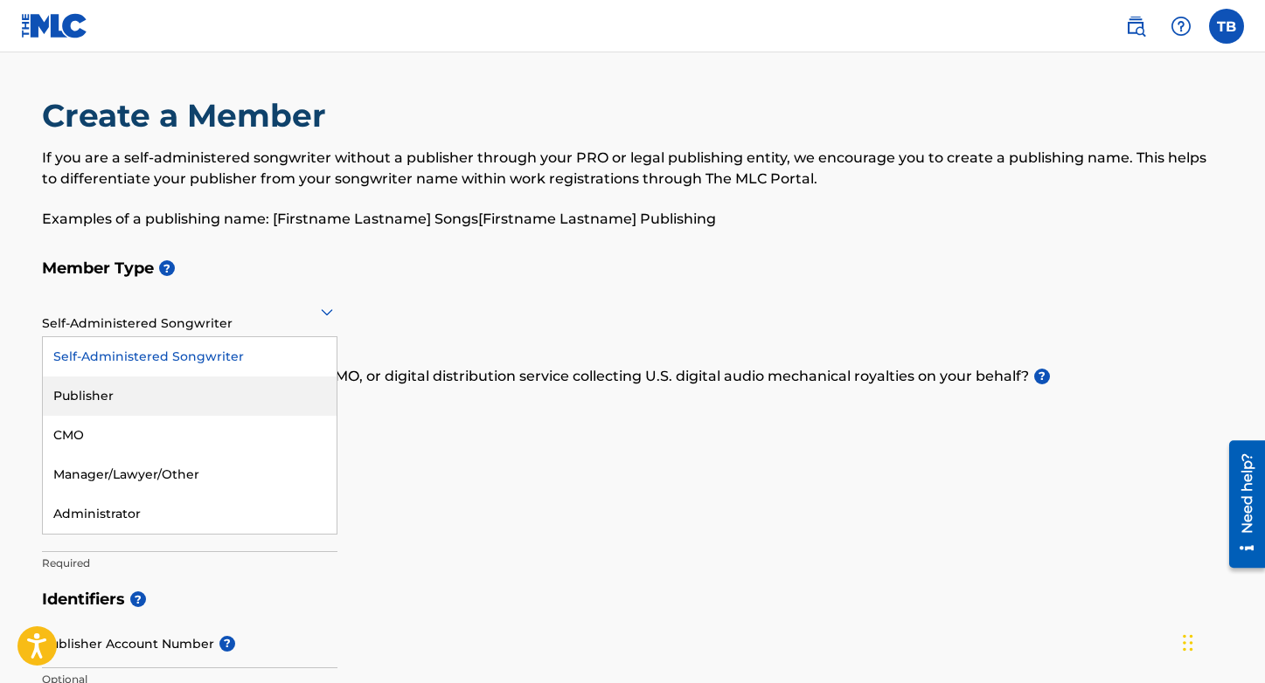
click at [222, 384] on div "Publisher" at bounding box center [190, 396] width 294 height 39
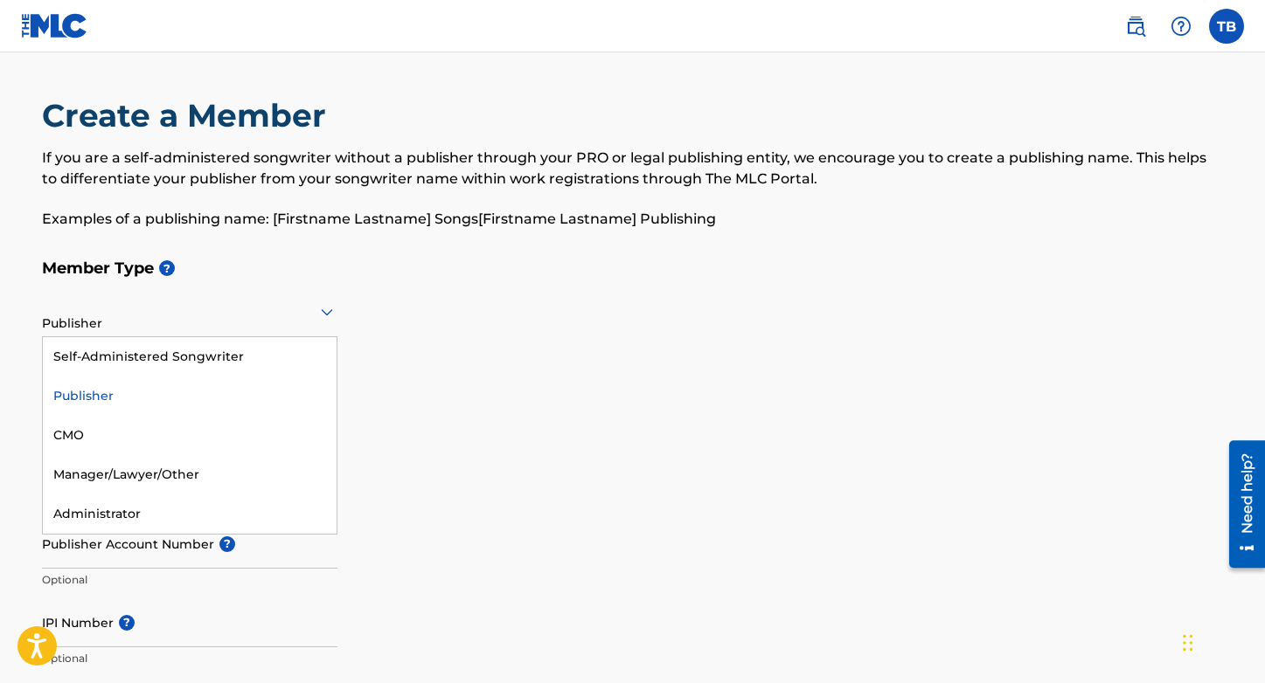
click at [233, 329] on div "Publisher" at bounding box center [189, 311] width 295 height 43
click at [223, 365] on div "Self-Administered Songwriter" at bounding box center [190, 356] width 294 height 39
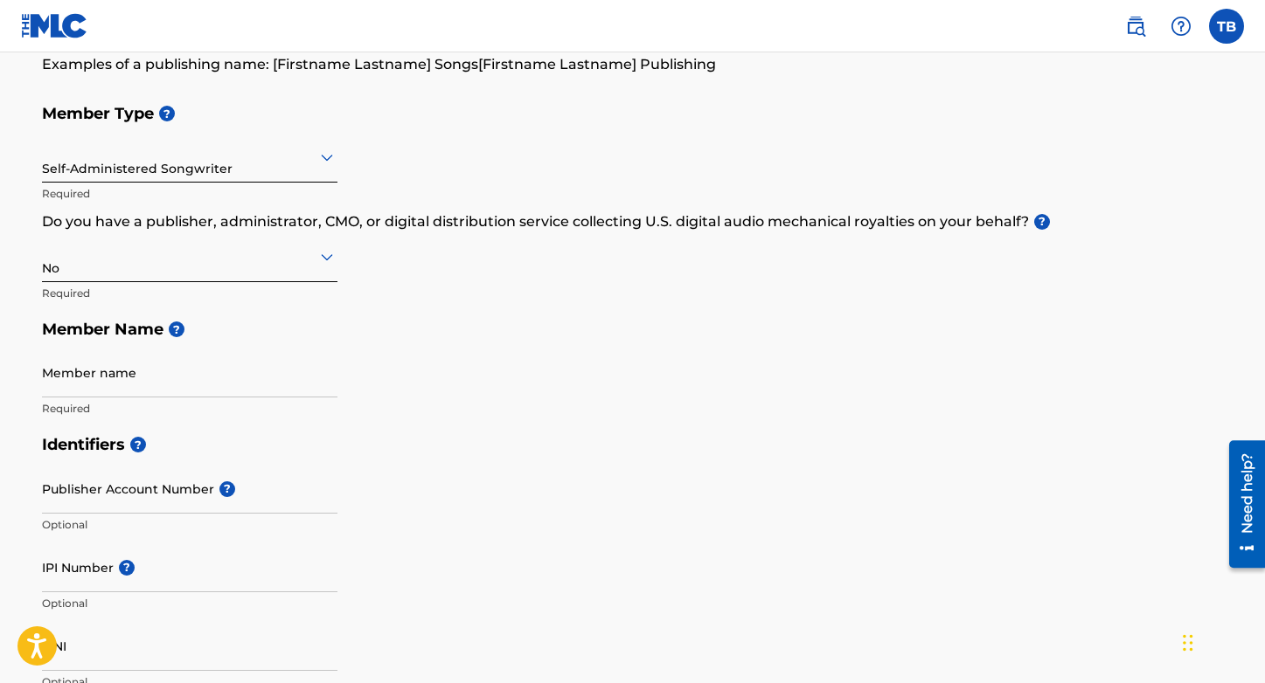
scroll to position [198, 0]
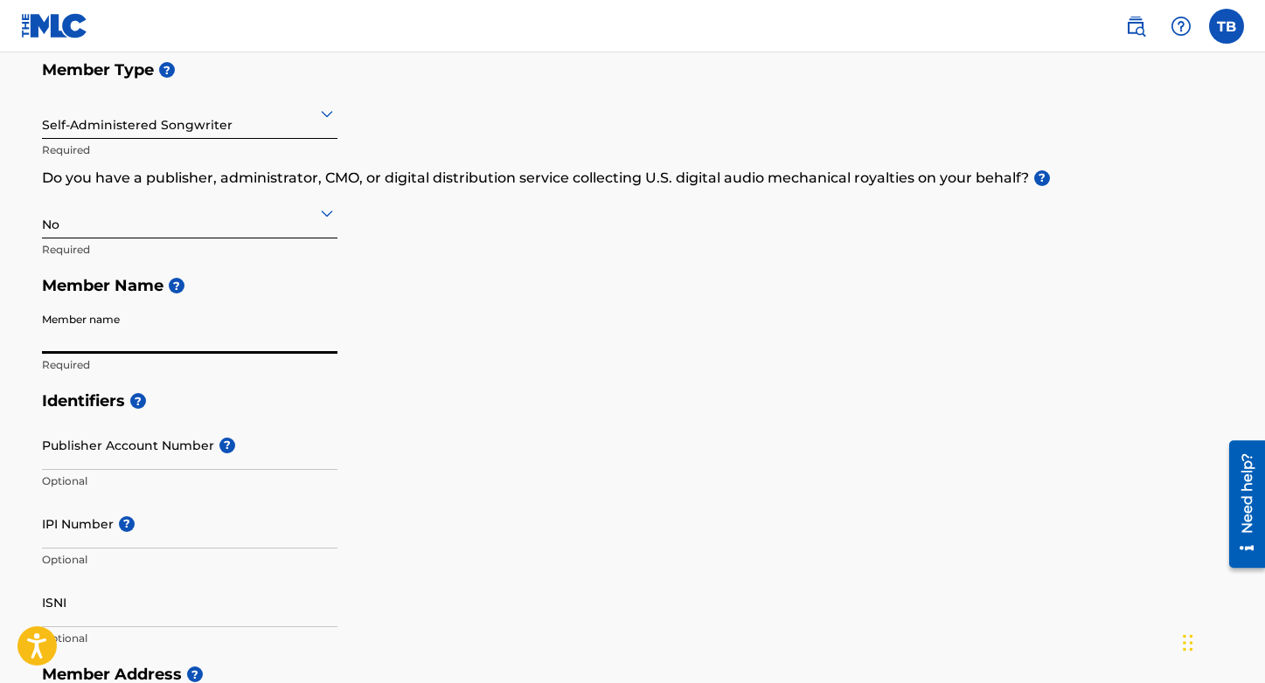
click at [202, 340] on input "Member name" at bounding box center [189, 329] width 295 height 50
type input "[PERSON_NAME]"
type input "PO Box 871088"
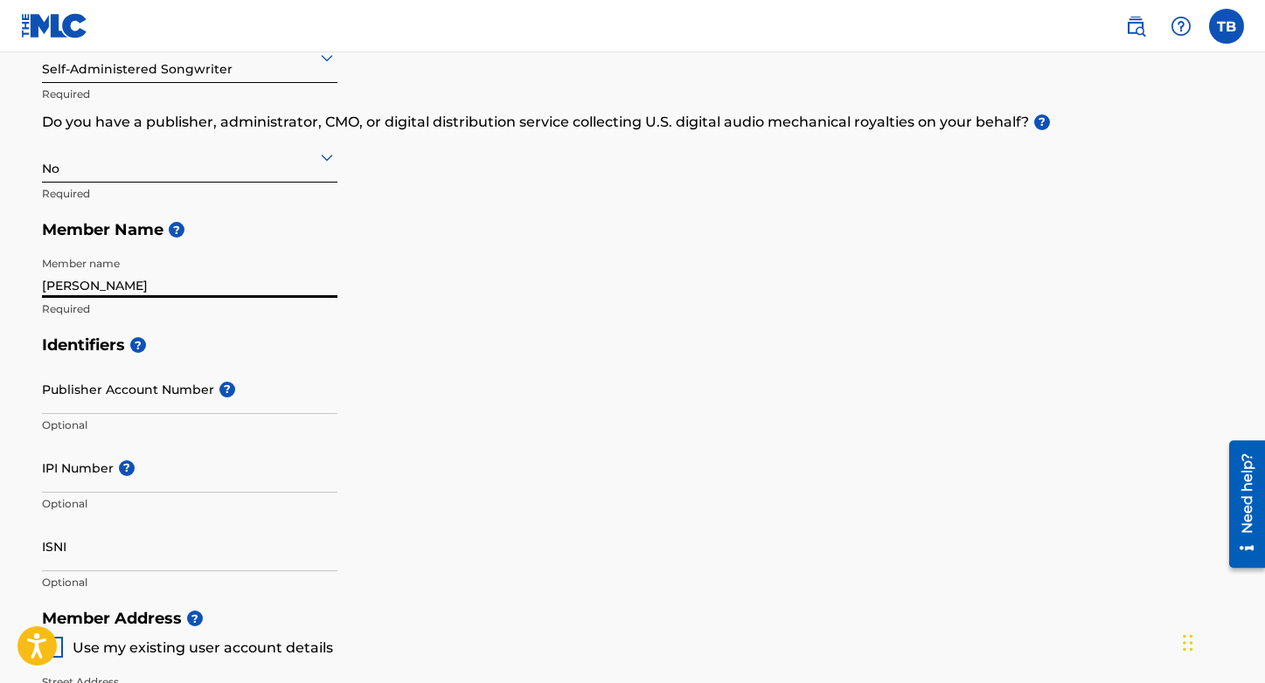
click at [177, 395] on input "Publisher Account Number ?" at bounding box center [189, 389] width 295 height 50
click at [184, 475] on input "IPI Number ?" at bounding box center [189, 468] width 295 height 50
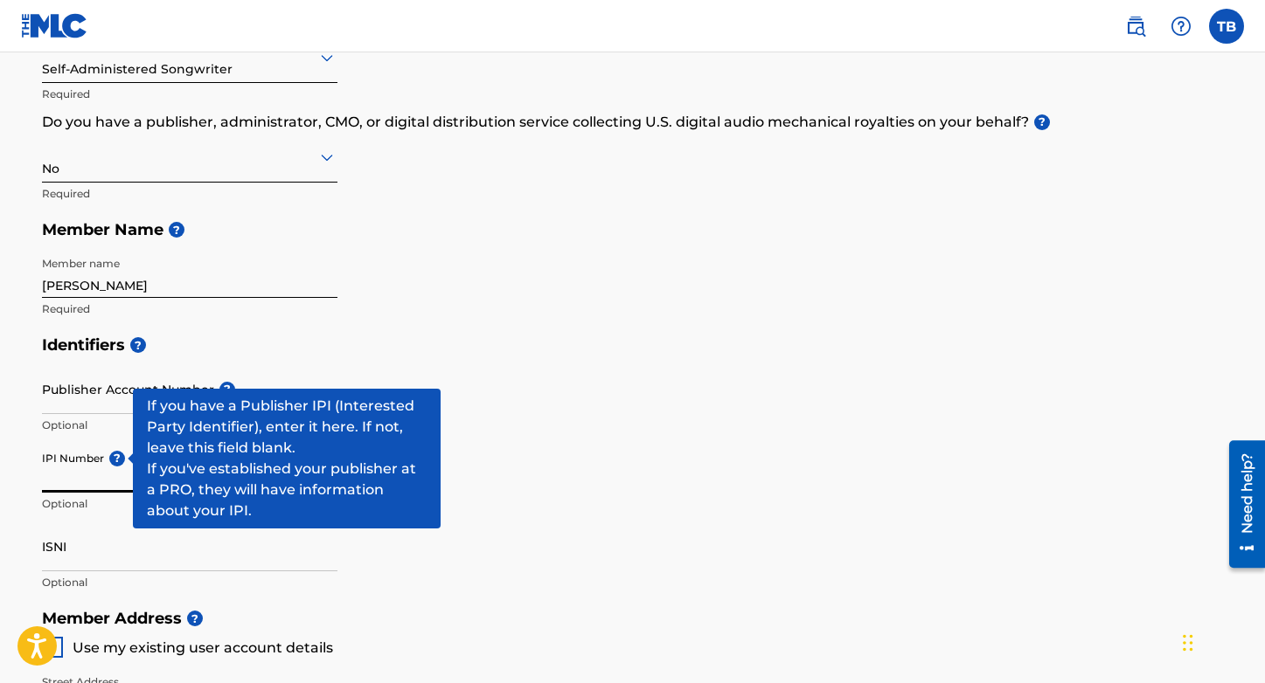
click at [114, 456] on span "?" at bounding box center [117, 459] width 16 height 16
click at [114, 456] on input "IPI Number ?" at bounding box center [189, 468] width 295 height 50
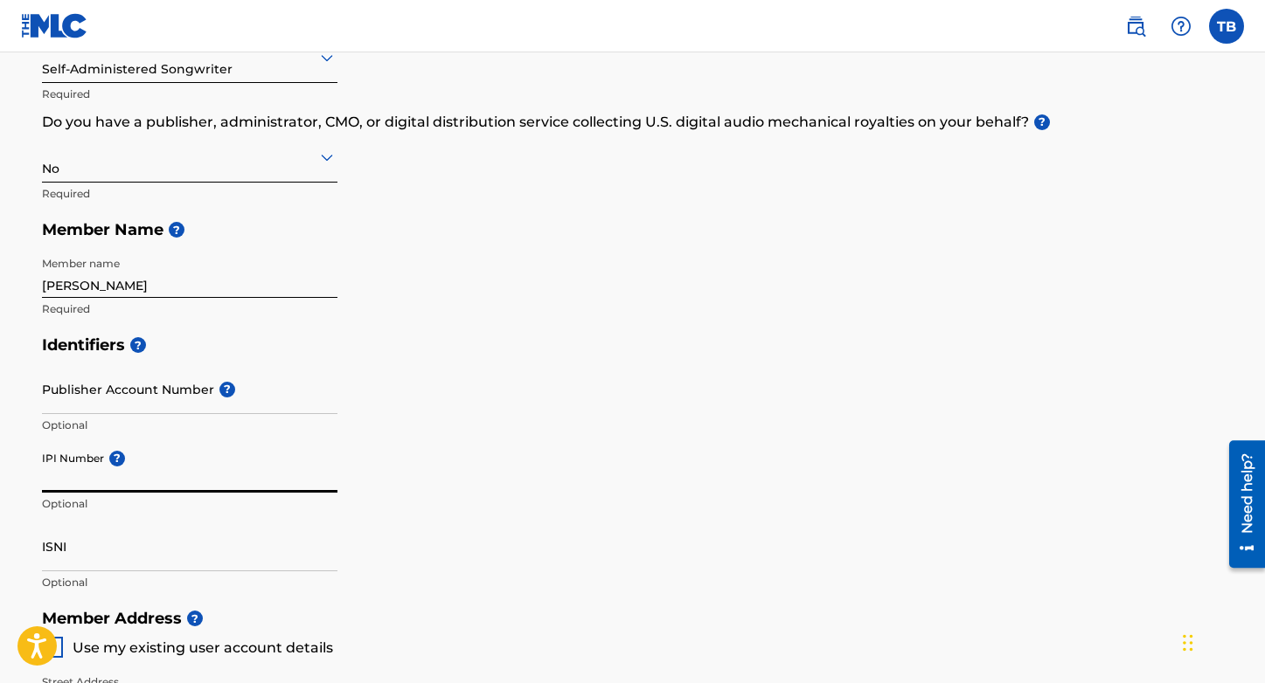
paste input "1702123"
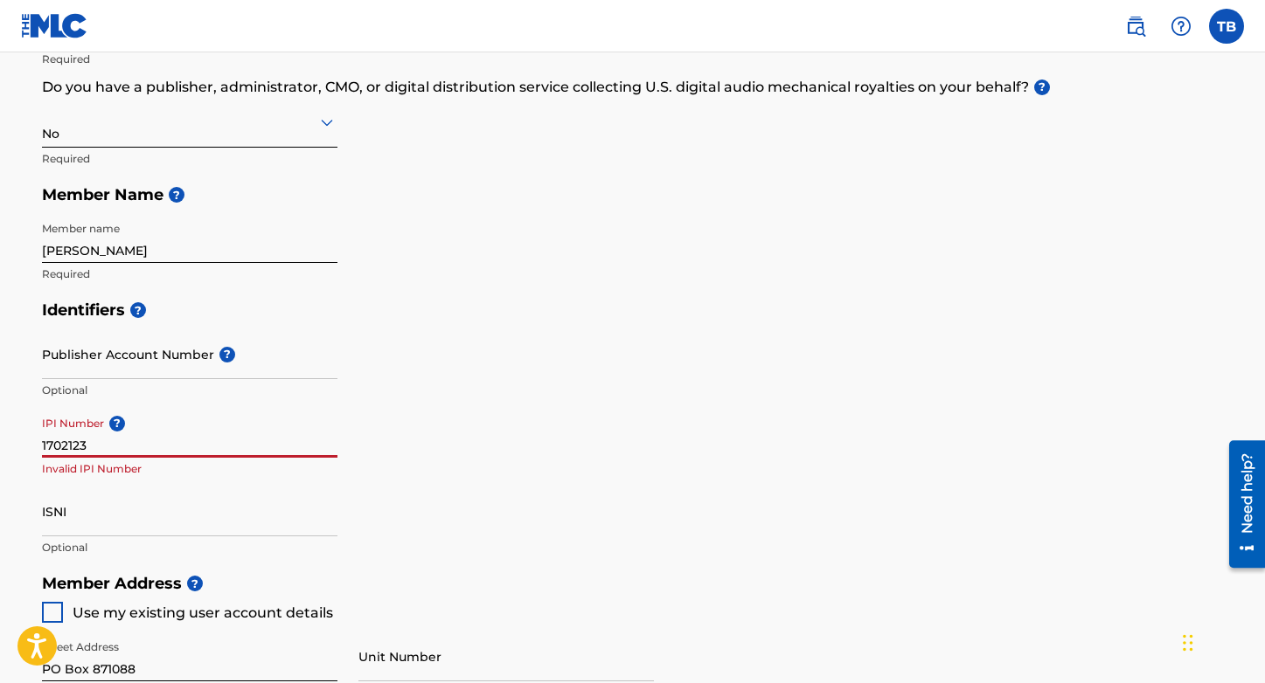
scroll to position [290, 0]
type input "1702123"
click at [85, 526] on input "ISNI" at bounding box center [189, 511] width 295 height 50
paste input "1702123"
type input "1702123"
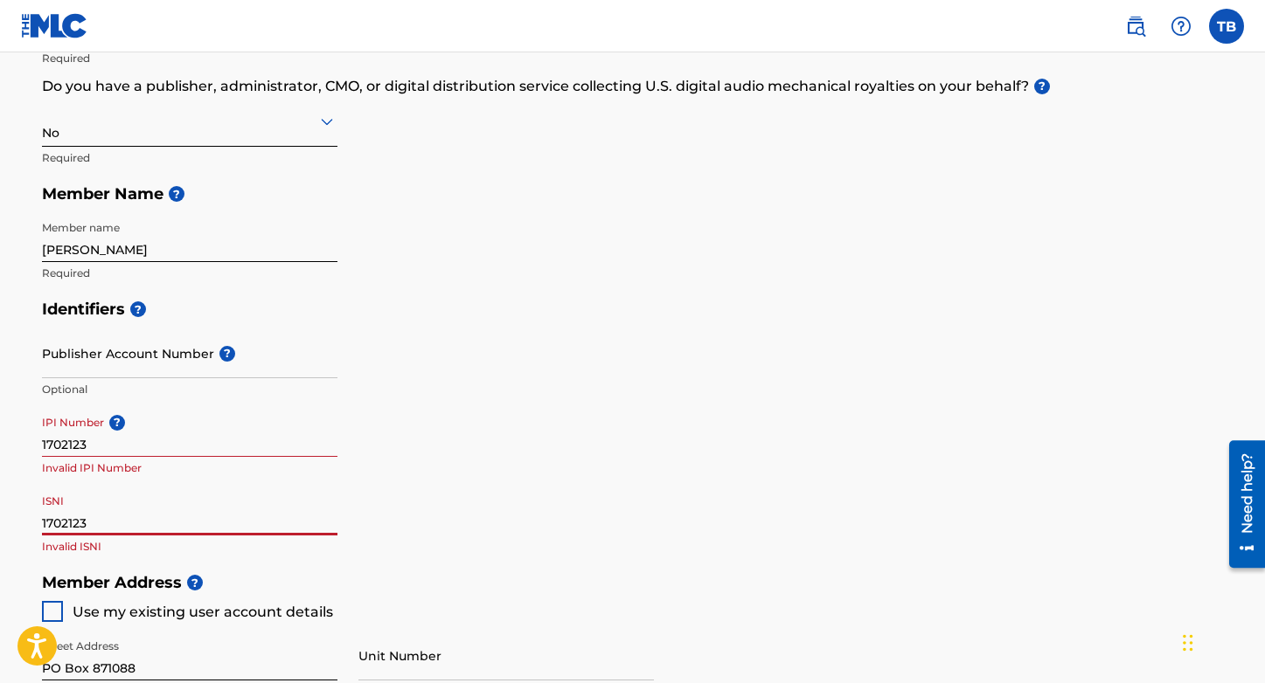
click at [152, 444] on input "1702123" at bounding box center [189, 432] width 295 height 50
click at [117, 526] on input "1702123" at bounding box center [189, 511] width 295 height 50
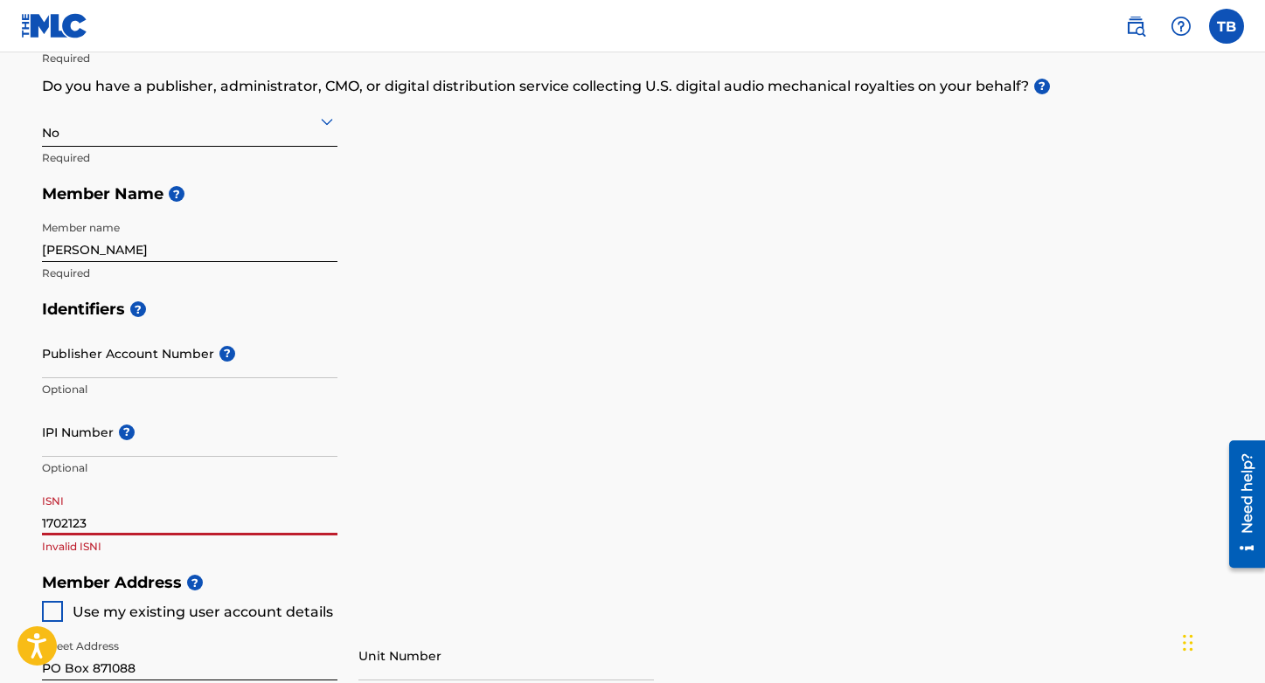
click at [117, 526] on input "1702123" at bounding box center [189, 511] width 295 height 50
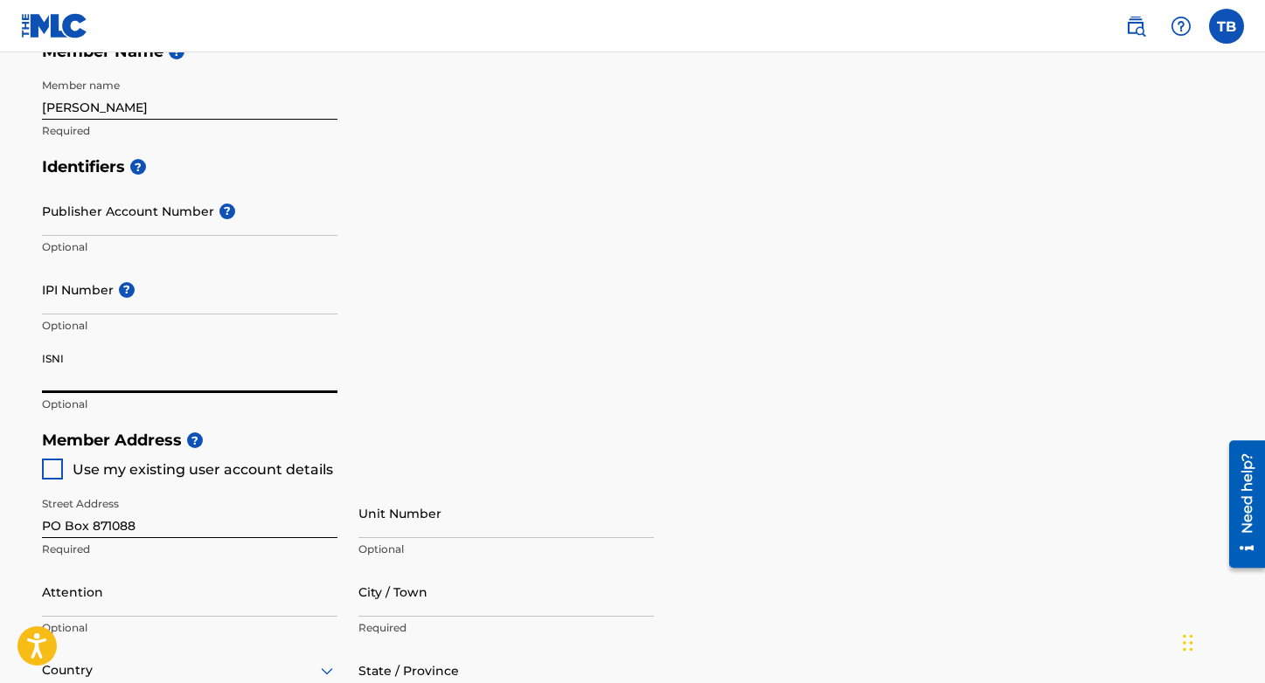
scroll to position [436, 0]
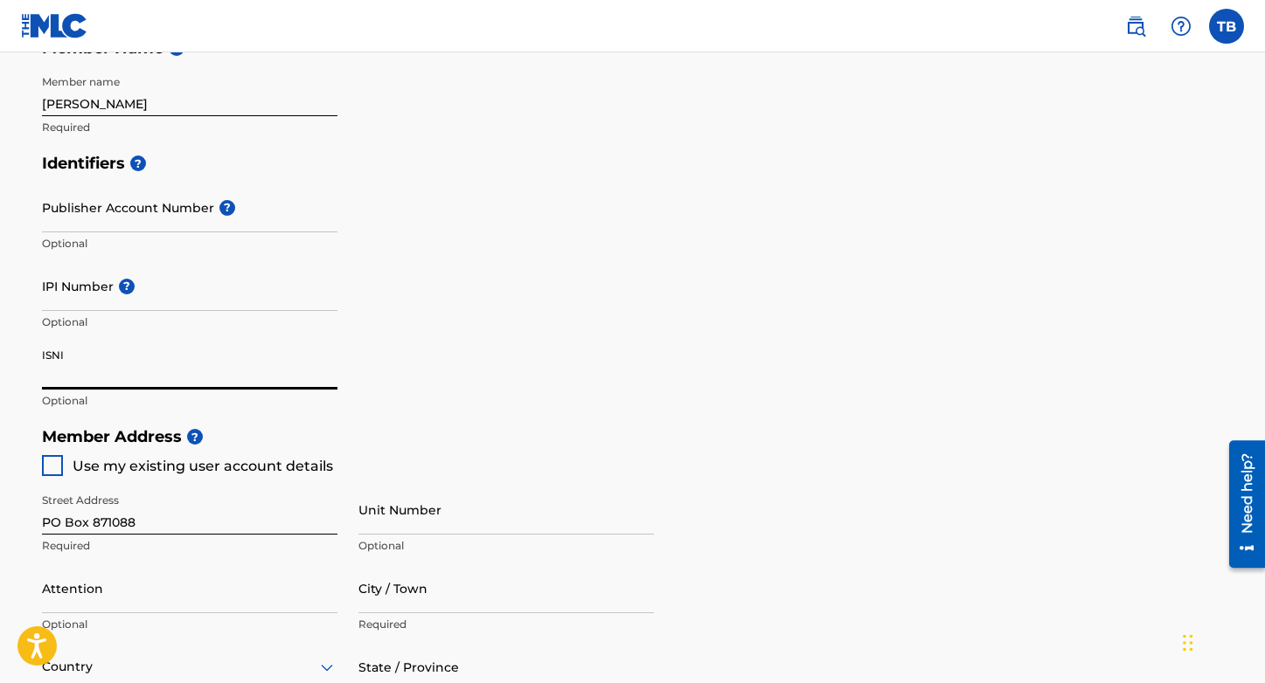
click at [59, 469] on div at bounding box center [52, 465] width 21 height 21
type input "[GEOGRAPHIC_DATA]"
type input "70187"
type input "504"
type input "8848576"
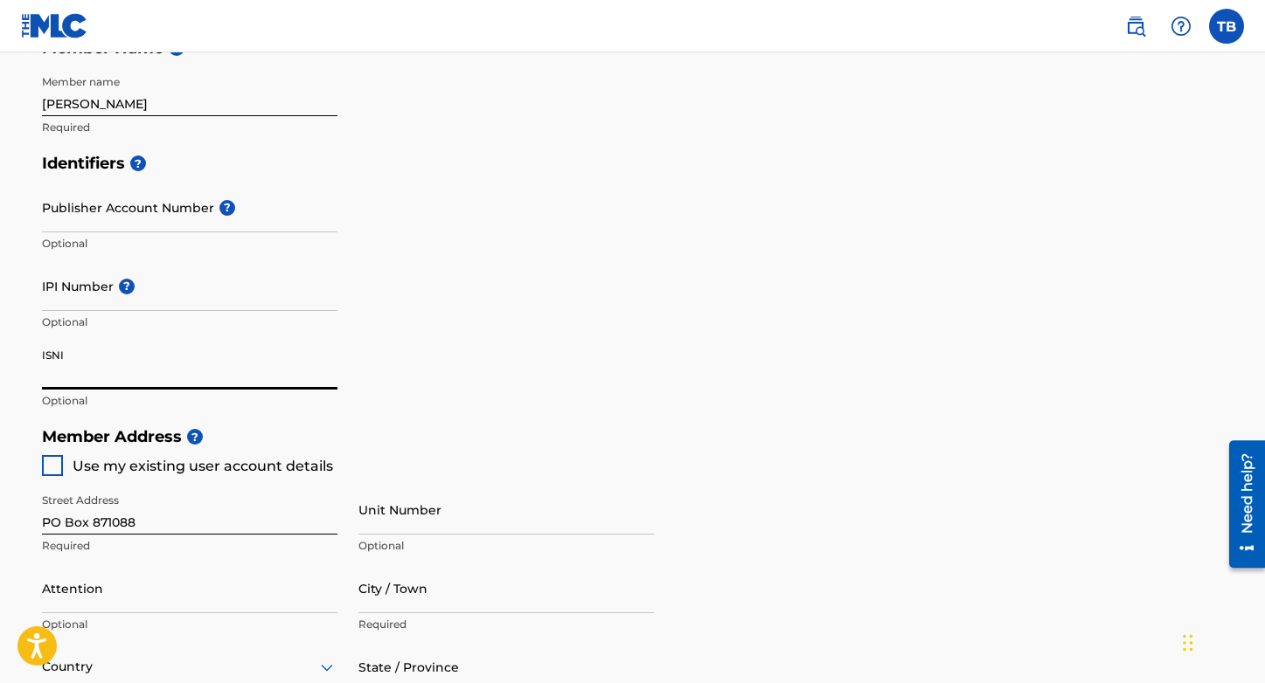
type input "[PERSON_NAME][EMAIL_ADDRESS][DOMAIN_NAME]"
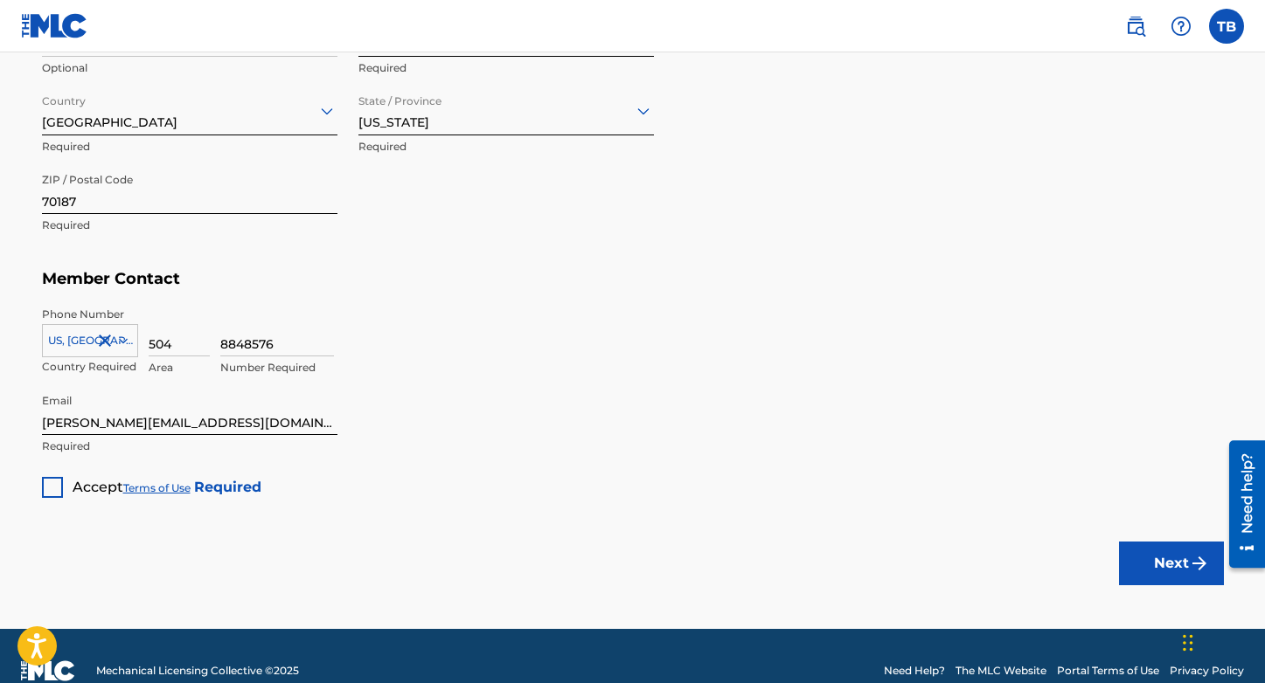
scroll to position [1001, 0]
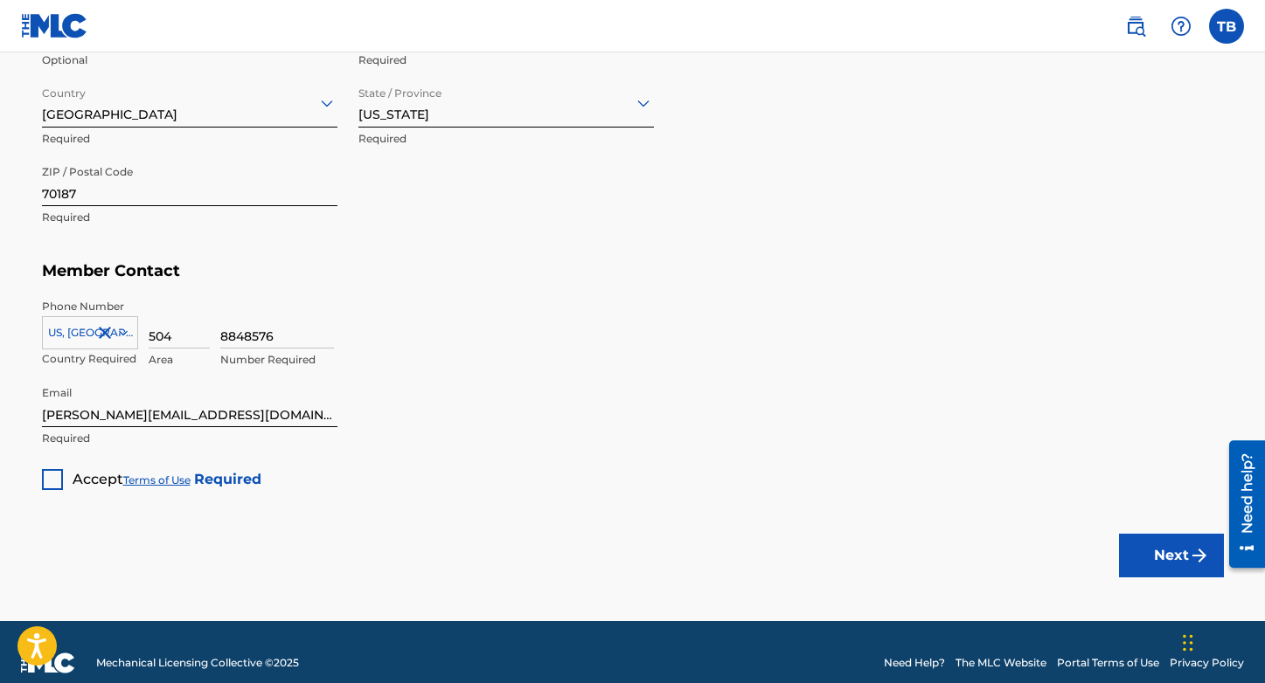
click at [59, 476] on div at bounding box center [52, 479] width 21 height 21
click at [1176, 569] on button "Next" at bounding box center [1171, 556] width 105 height 44
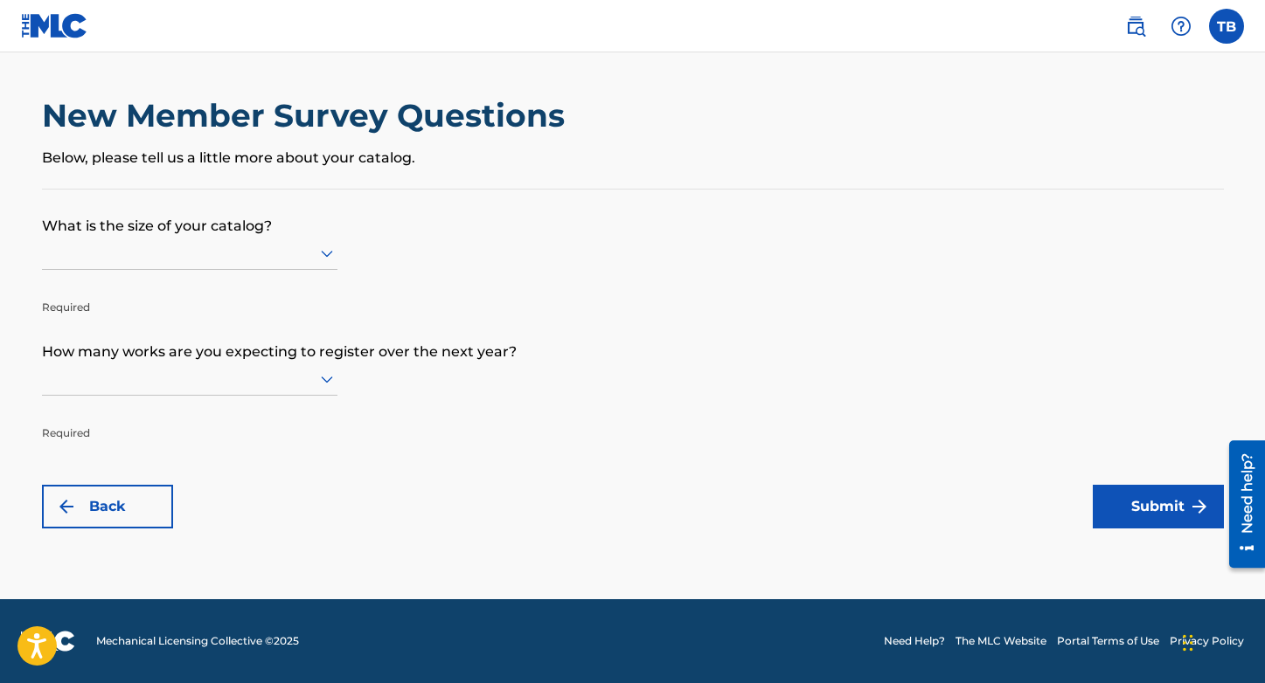
click at [277, 254] on div at bounding box center [189, 253] width 295 height 22
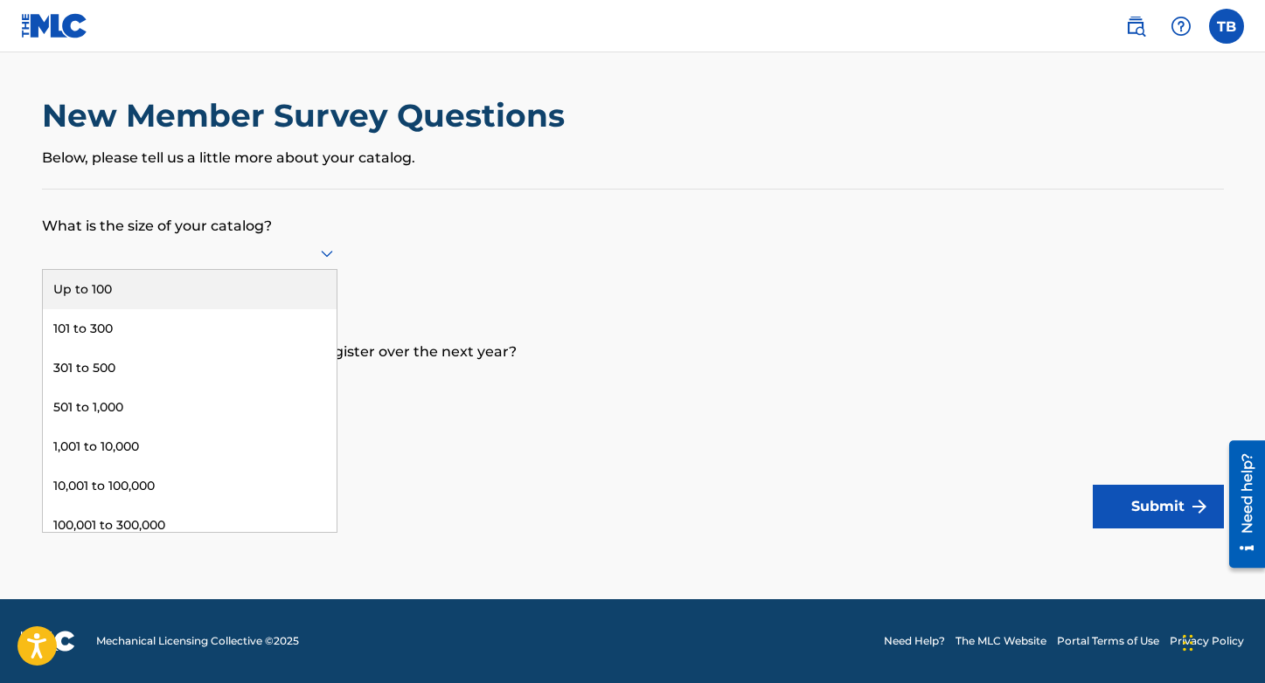
click at [234, 284] on div "Up to 100" at bounding box center [190, 289] width 294 height 39
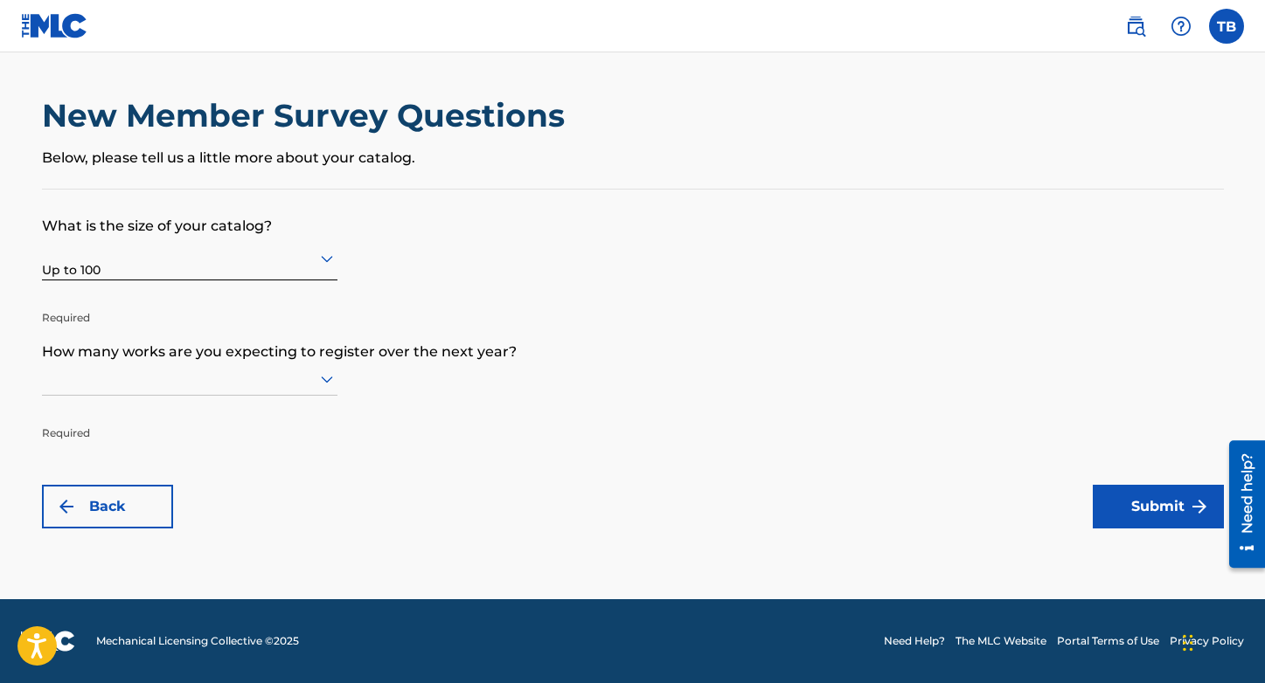
click at [195, 388] on div at bounding box center [189, 379] width 295 height 22
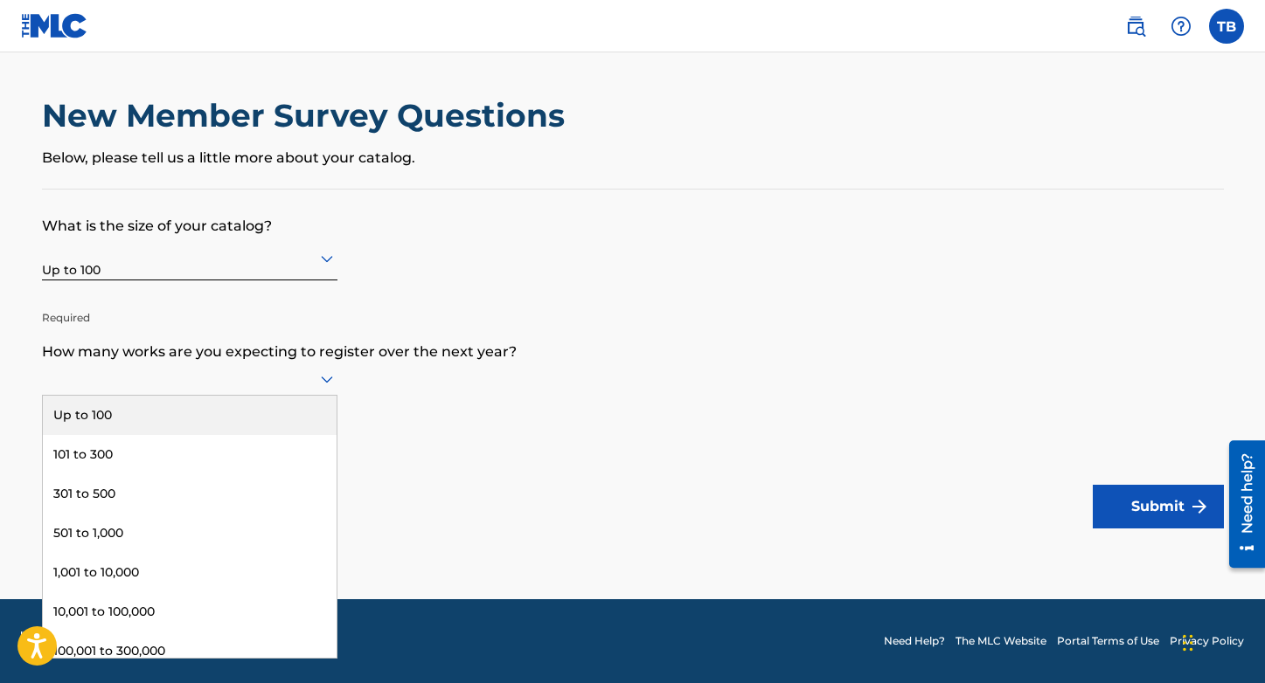
click at [186, 413] on div "Up to 100" at bounding box center [190, 415] width 294 height 39
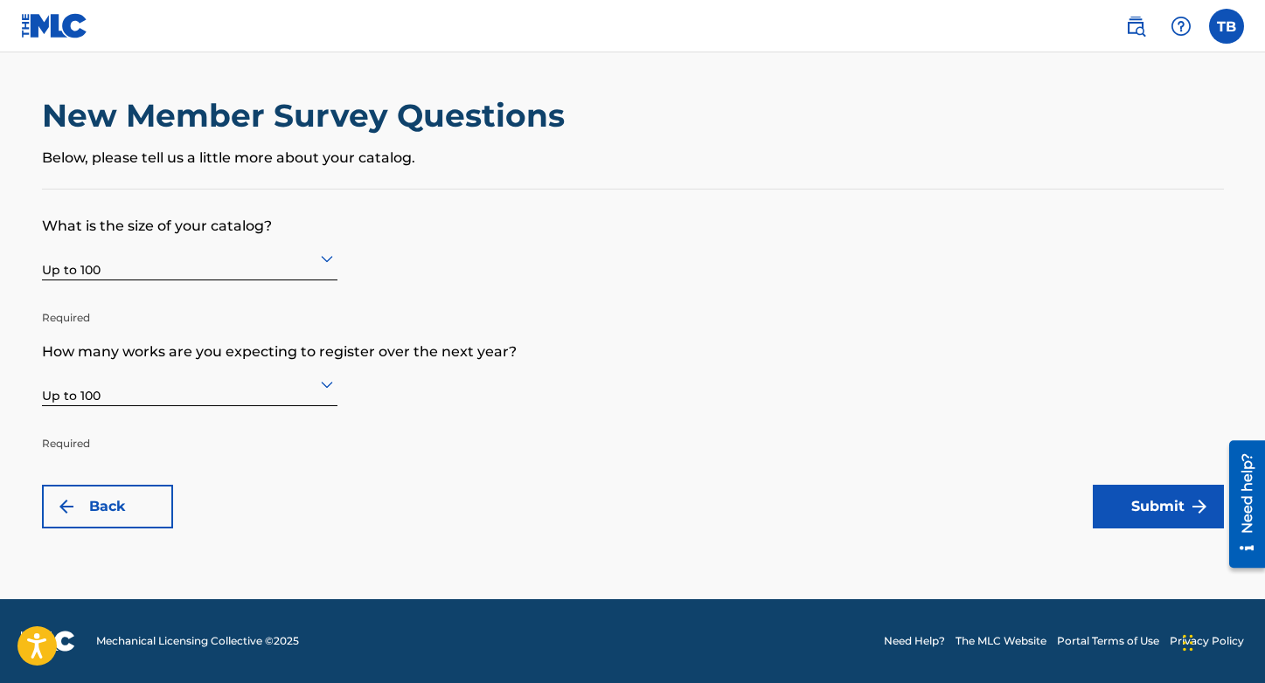
click at [1165, 499] on button "Submit" at bounding box center [1158, 507] width 131 height 44
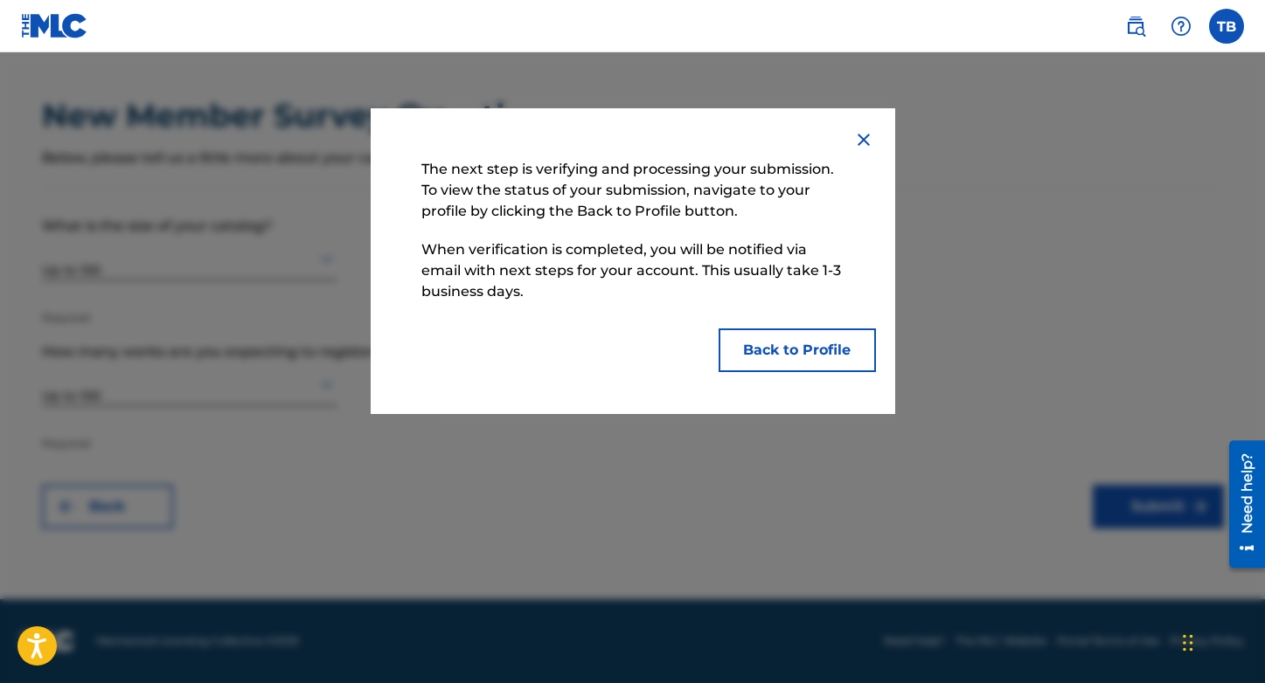
click at [801, 354] on button "Back to Profile" at bounding box center [796, 351] width 157 height 44
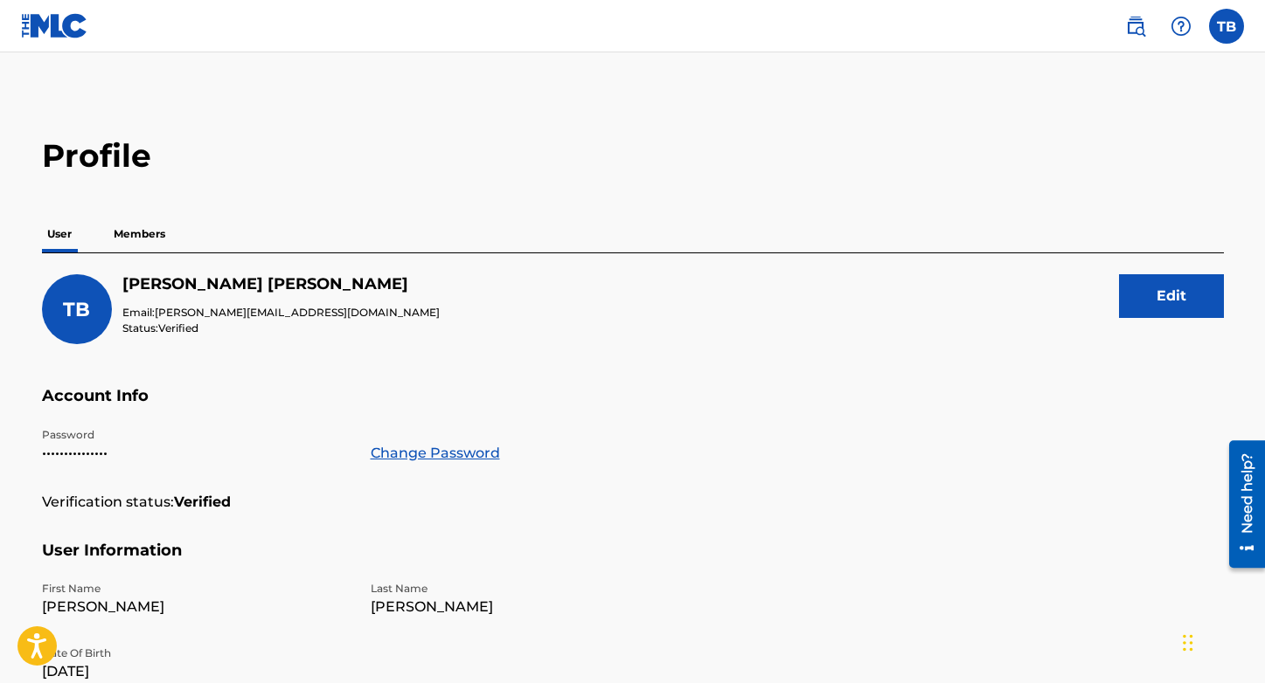
click at [152, 226] on p "Members" at bounding box center [139, 234] width 62 height 37
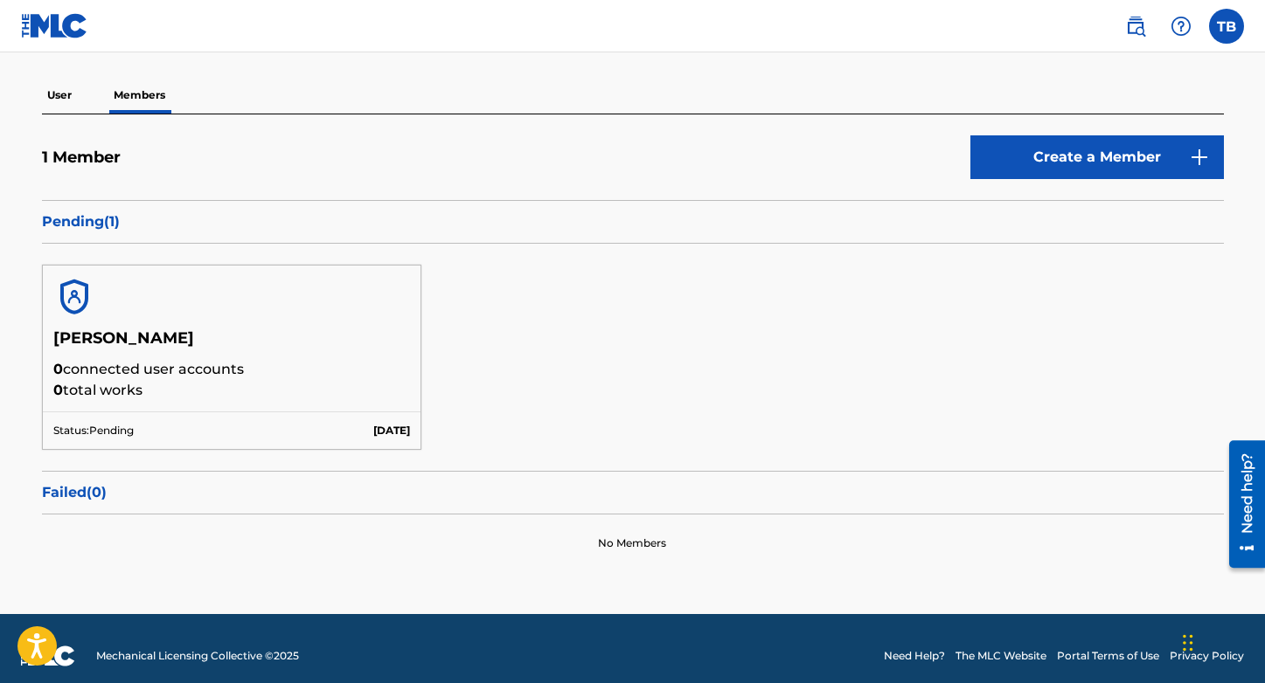
scroll to position [148, 0]
